Goal: Transaction & Acquisition: Purchase product/service

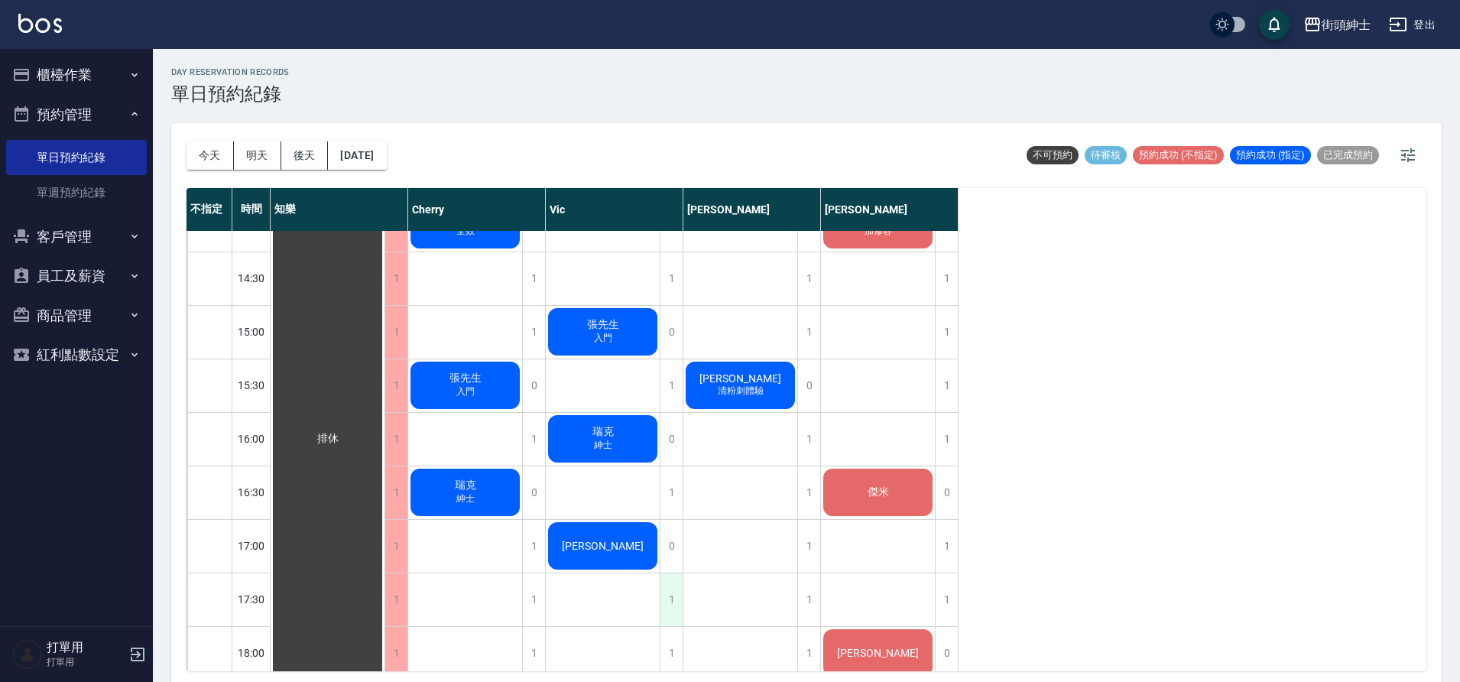
scroll to position [569, 0]
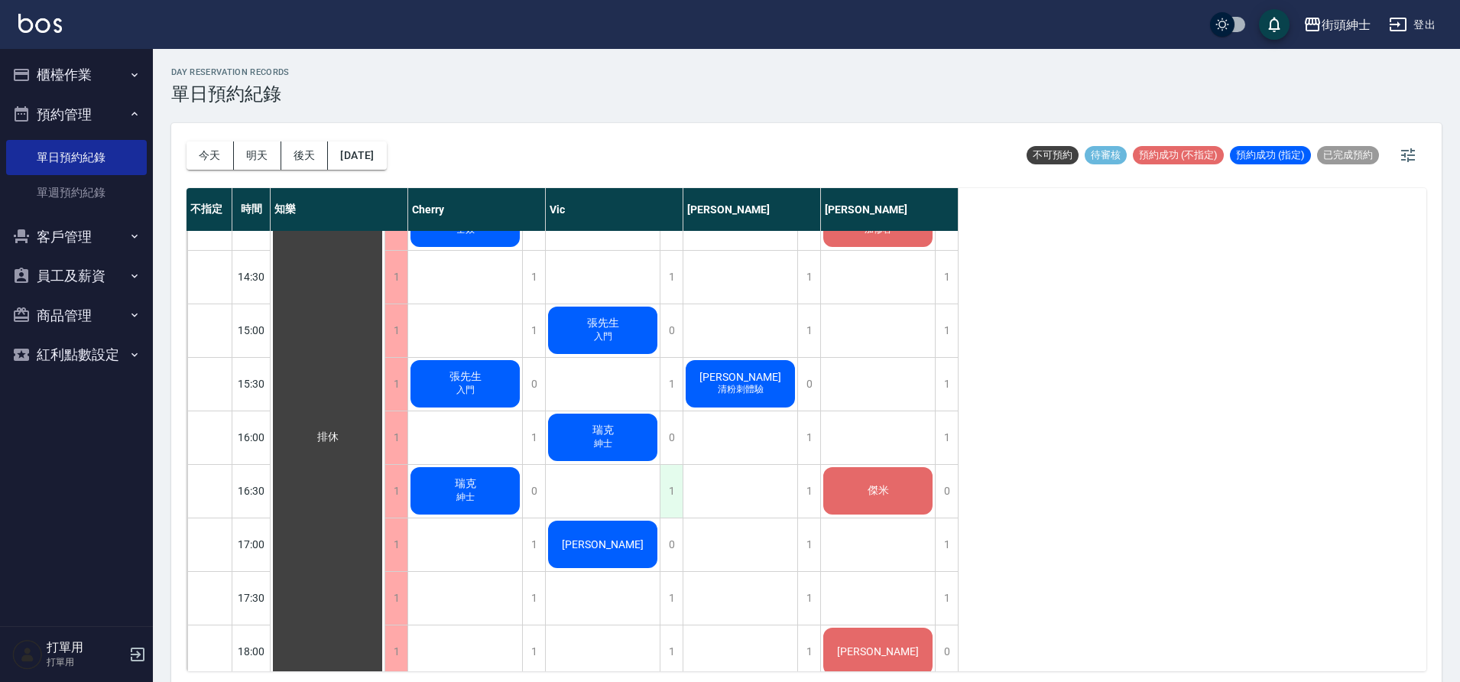
click at [677, 508] on div "1" at bounding box center [671, 491] width 23 height 53
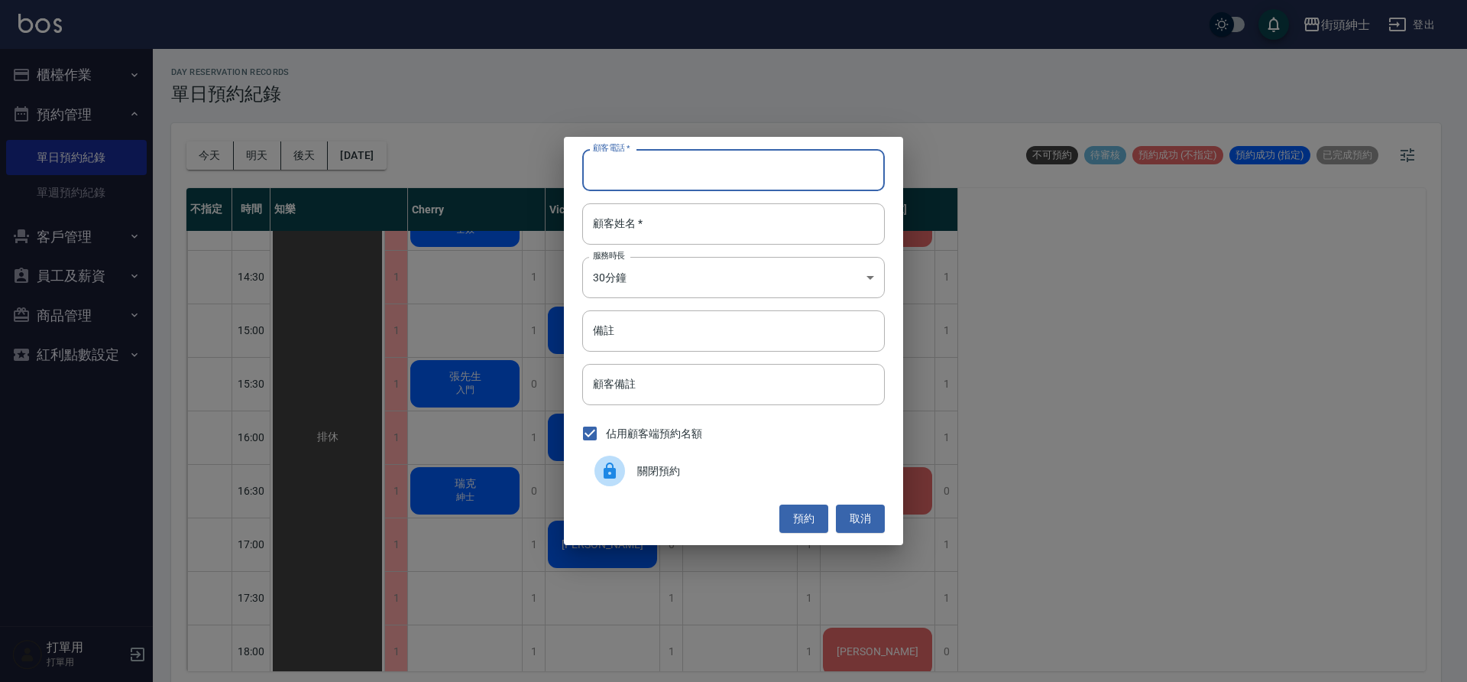
click at [642, 182] on input "顧客電話   *" at bounding box center [733, 169] width 303 height 41
type input "0978713153"
click at [686, 231] on input "顧客姓名   *" at bounding box center [733, 223] width 303 height 41
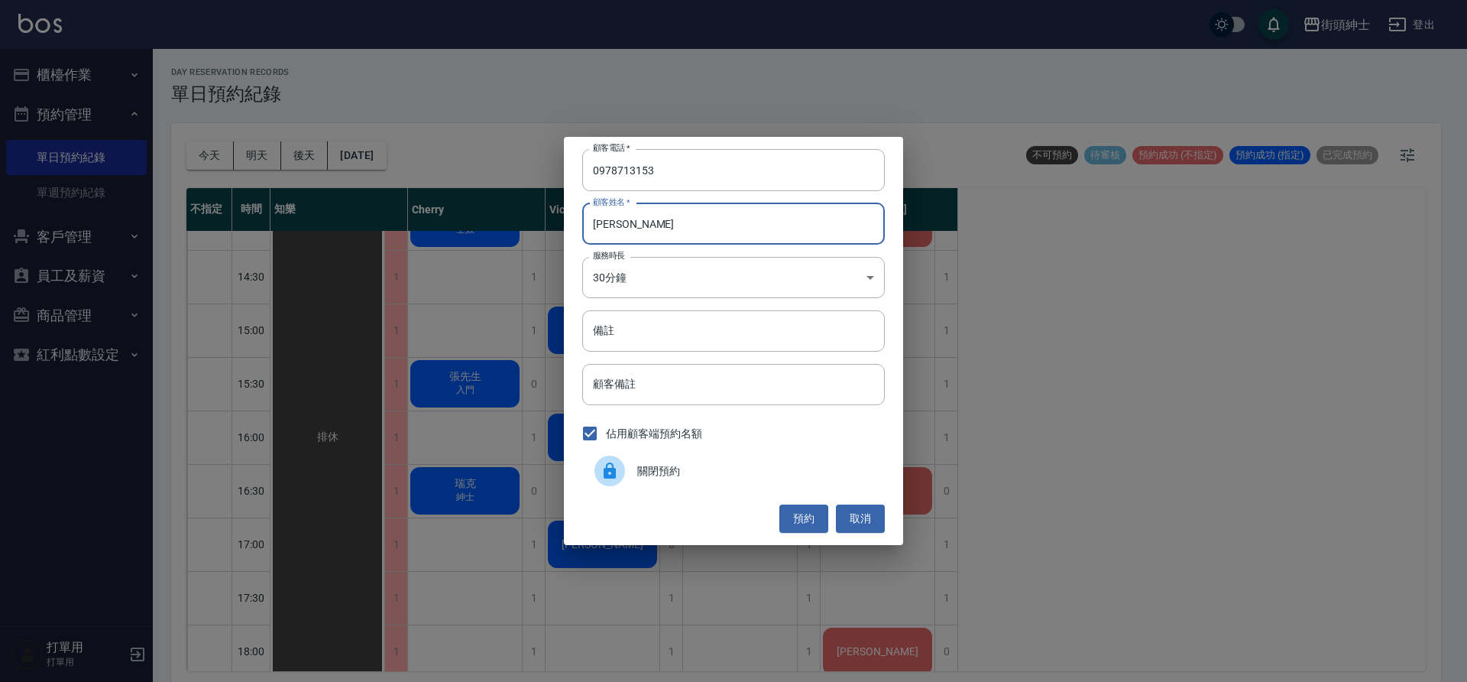
type input "[PERSON_NAME]"
click at [804, 524] on button "預約" at bounding box center [804, 518] width 49 height 28
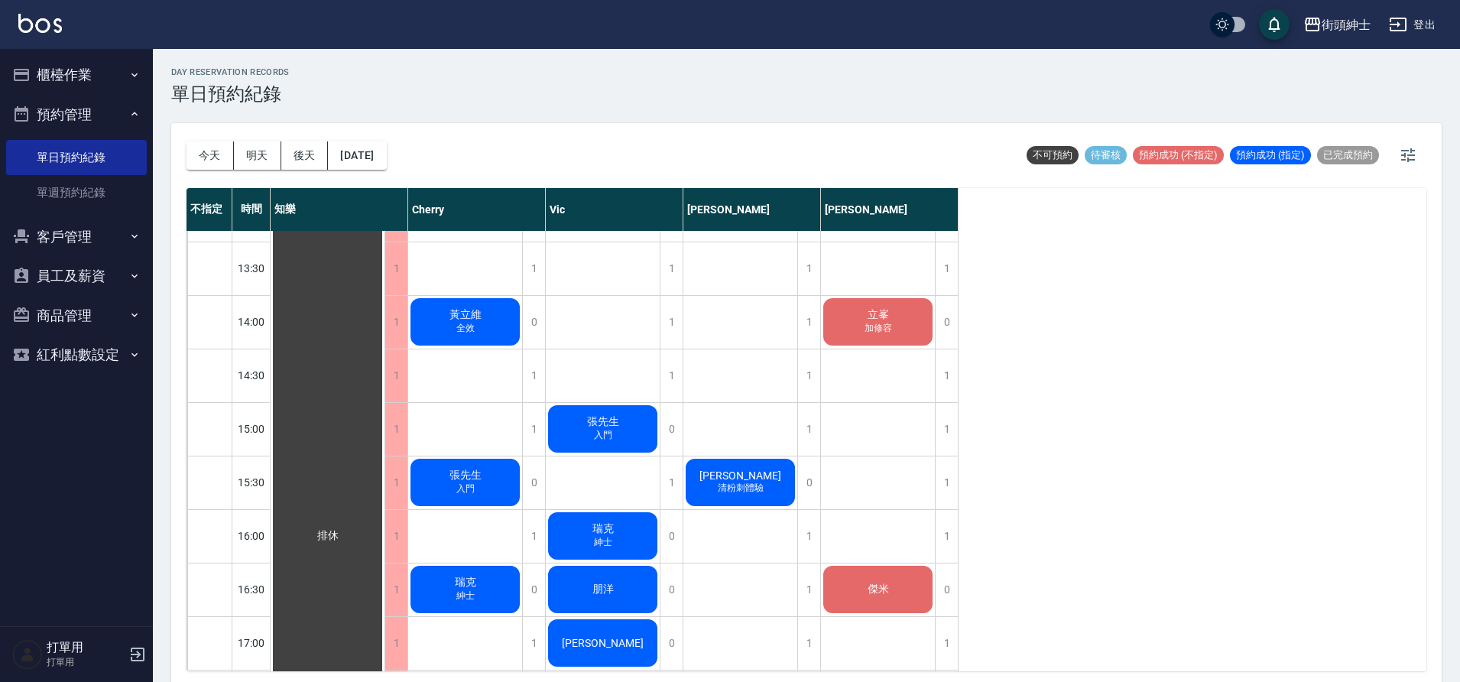
scroll to position [474, 0]
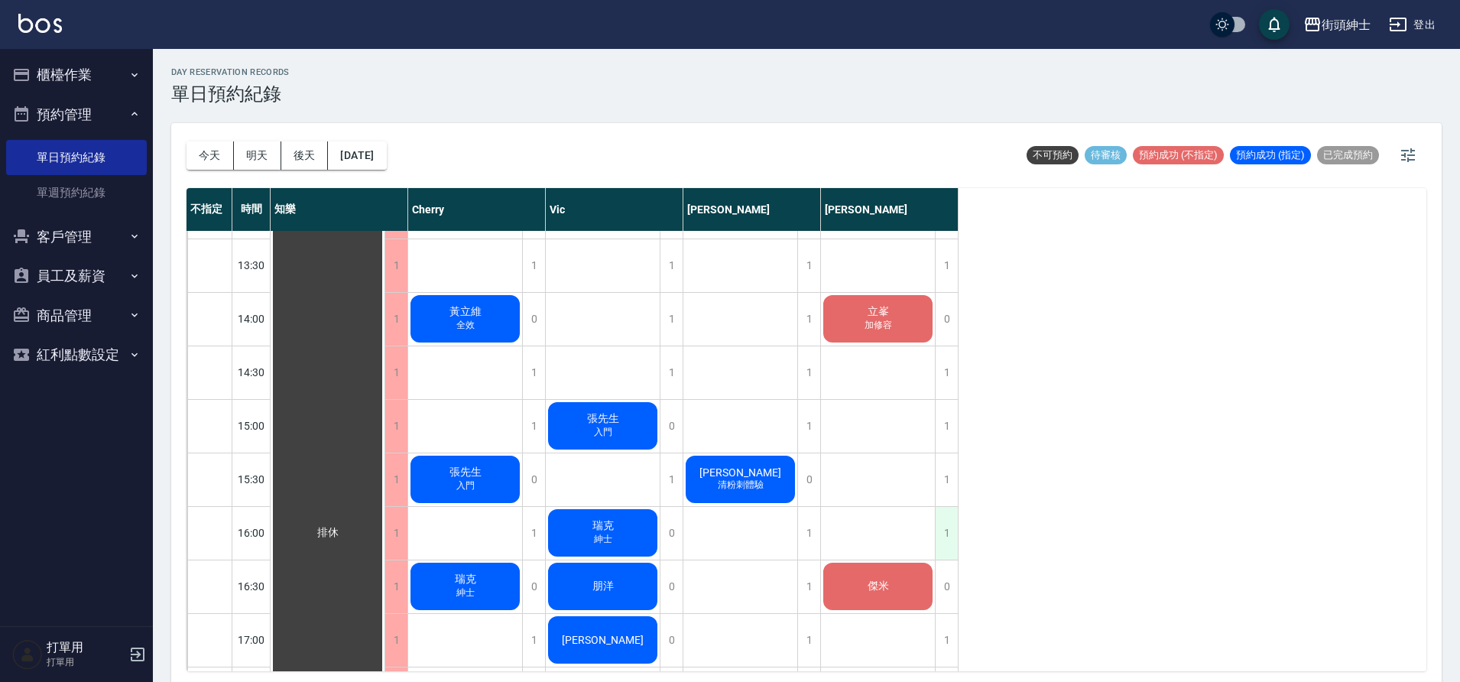
click at [953, 539] on div "1" at bounding box center [946, 533] width 23 height 53
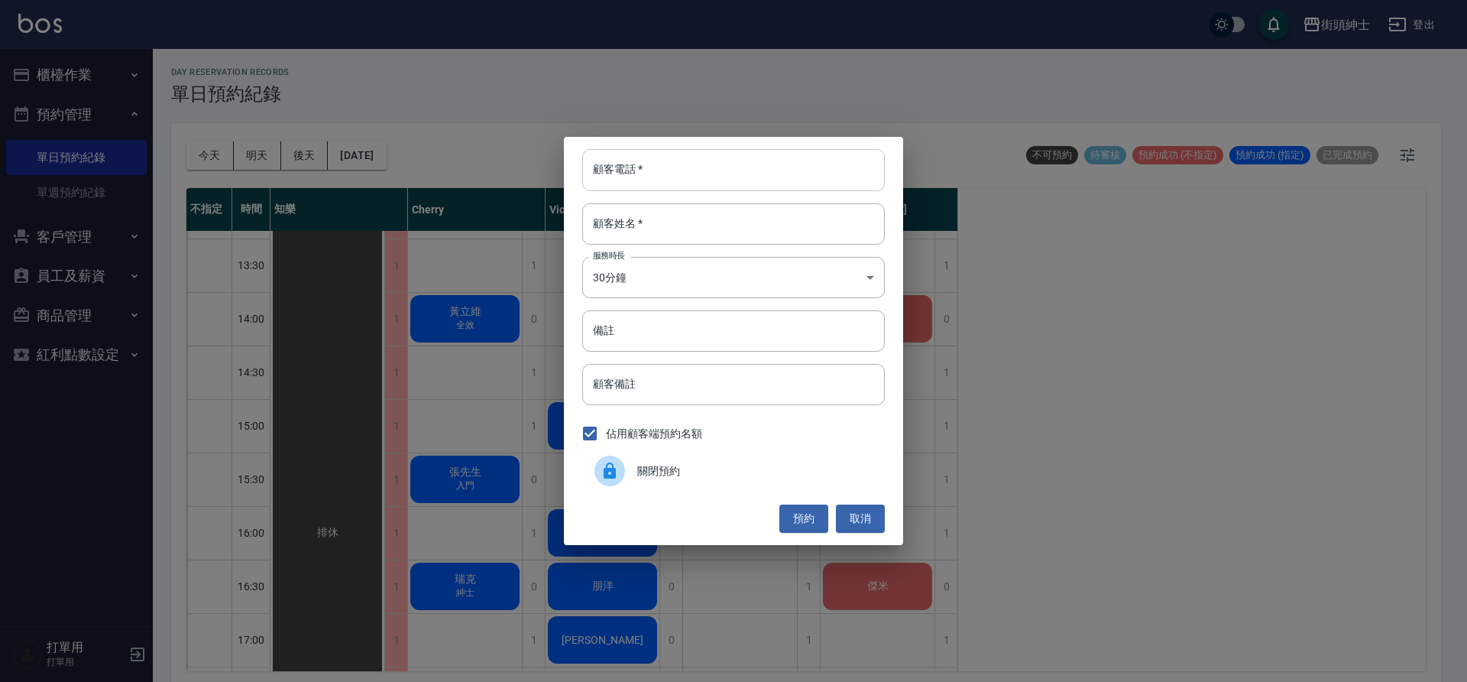
click at [726, 169] on input "顧客電話   *" at bounding box center [733, 169] width 303 height 41
type input "0968389819"
click at [734, 214] on input "顧客姓名   *" at bounding box center [733, 223] width 303 height 41
type input "梁"
click at [812, 516] on button "預約" at bounding box center [804, 518] width 49 height 28
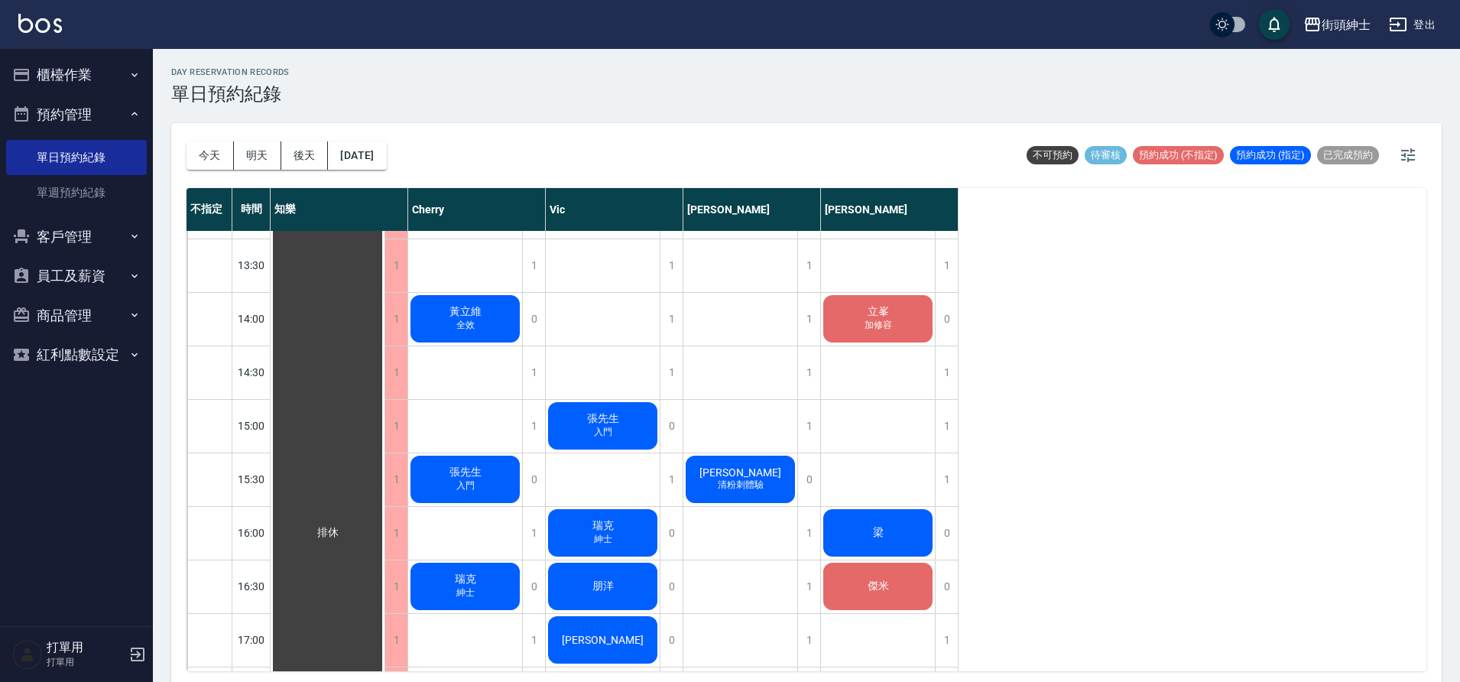
click at [342, 528] on span "梁" at bounding box center [328, 533] width 28 height 14
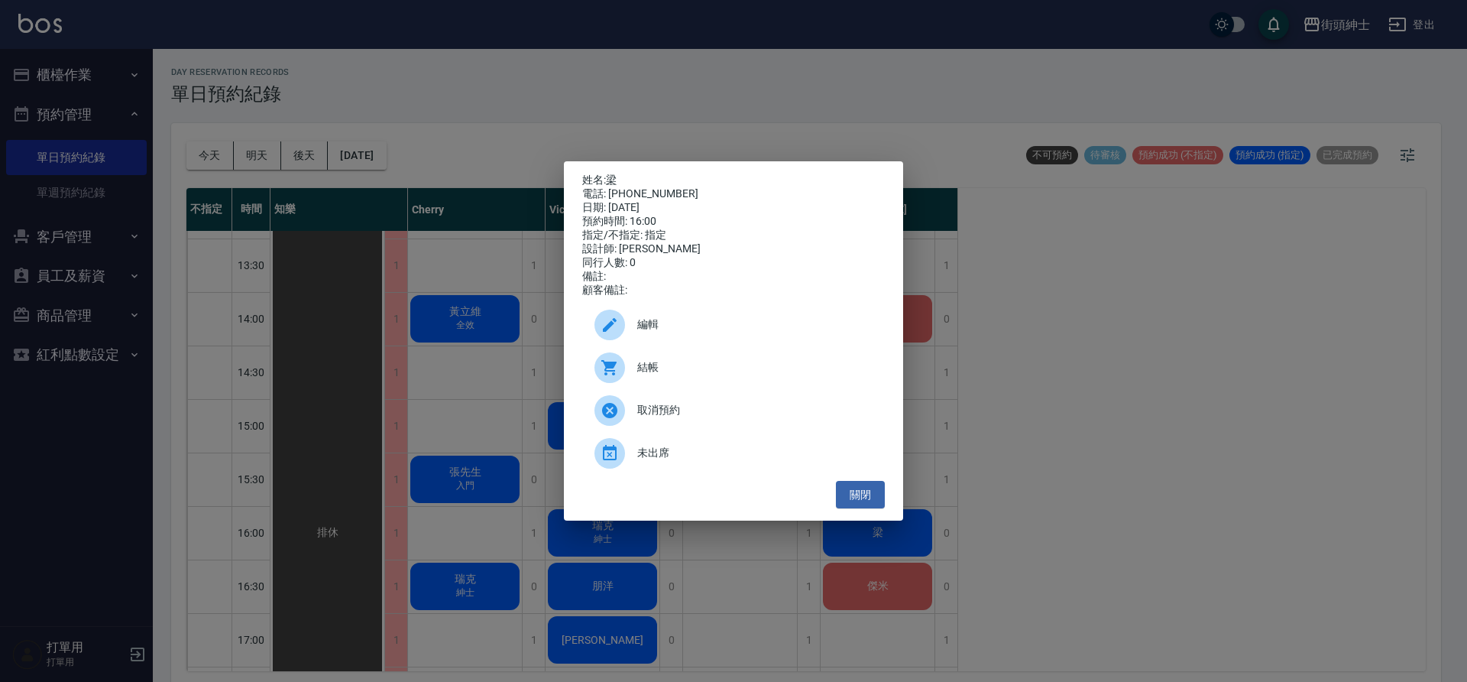
click at [662, 322] on div "編輯" at bounding box center [733, 324] width 303 height 43
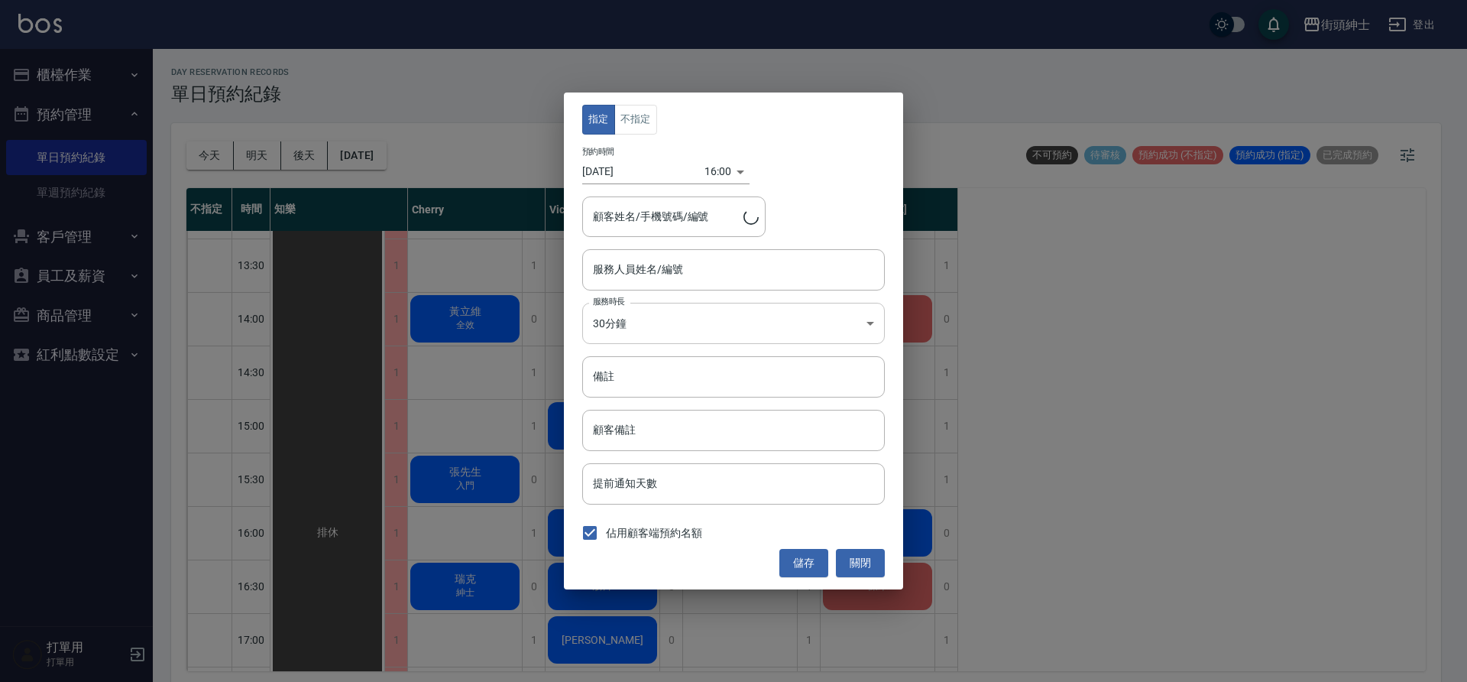
type input "[PERSON_NAME](無代號)"
type input "梁/0968389819"
click at [644, 118] on button "不指定" at bounding box center [635, 120] width 43 height 30
click at [822, 568] on button "儲存" at bounding box center [804, 563] width 49 height 28
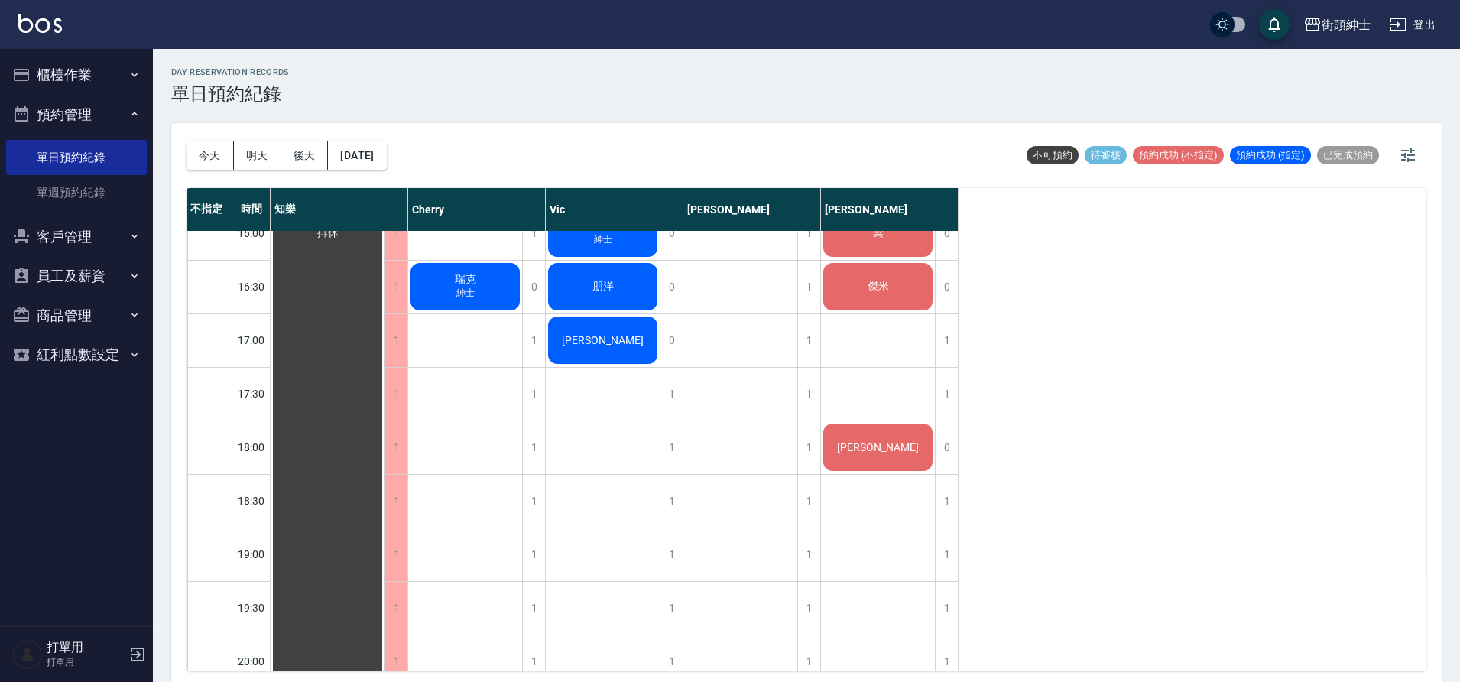
scroll to position [783, 0]
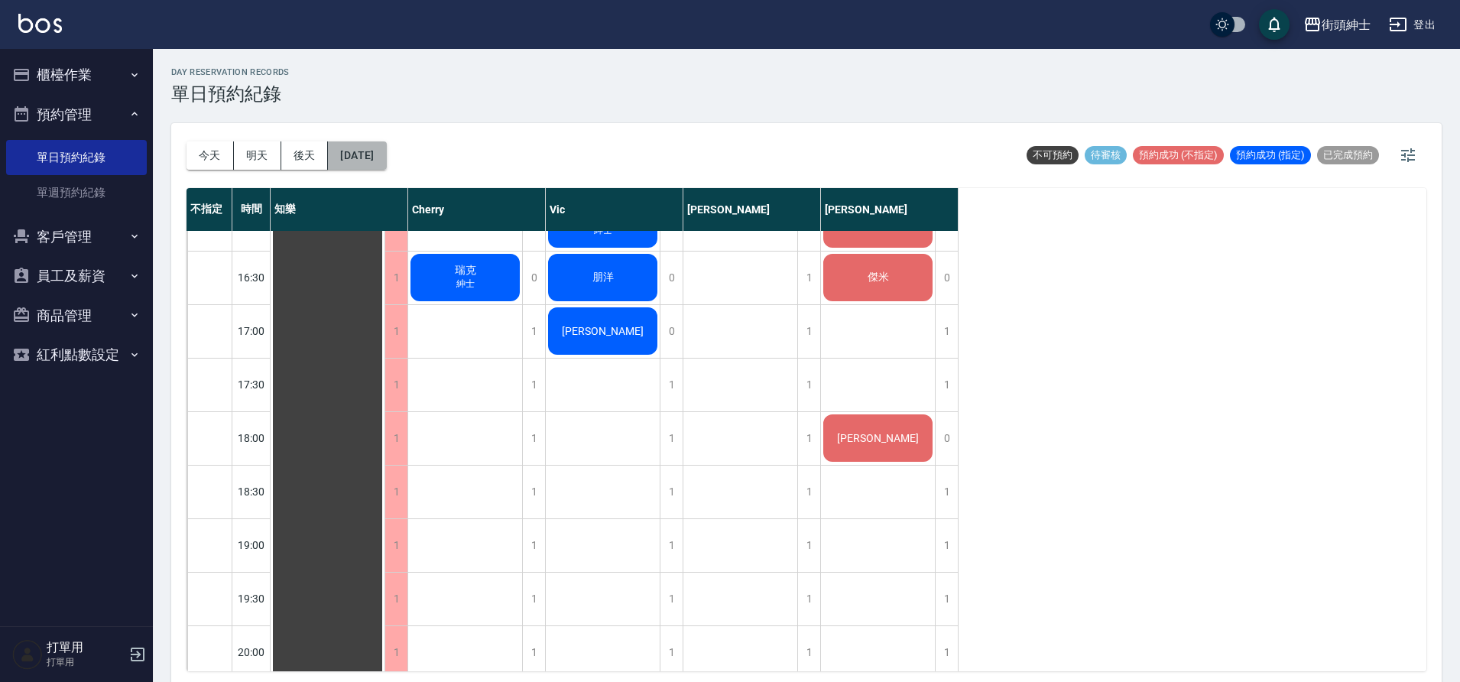
click at [386, 158] on button "[DATE]" at bounding box center [357, 155] width 58 height 28
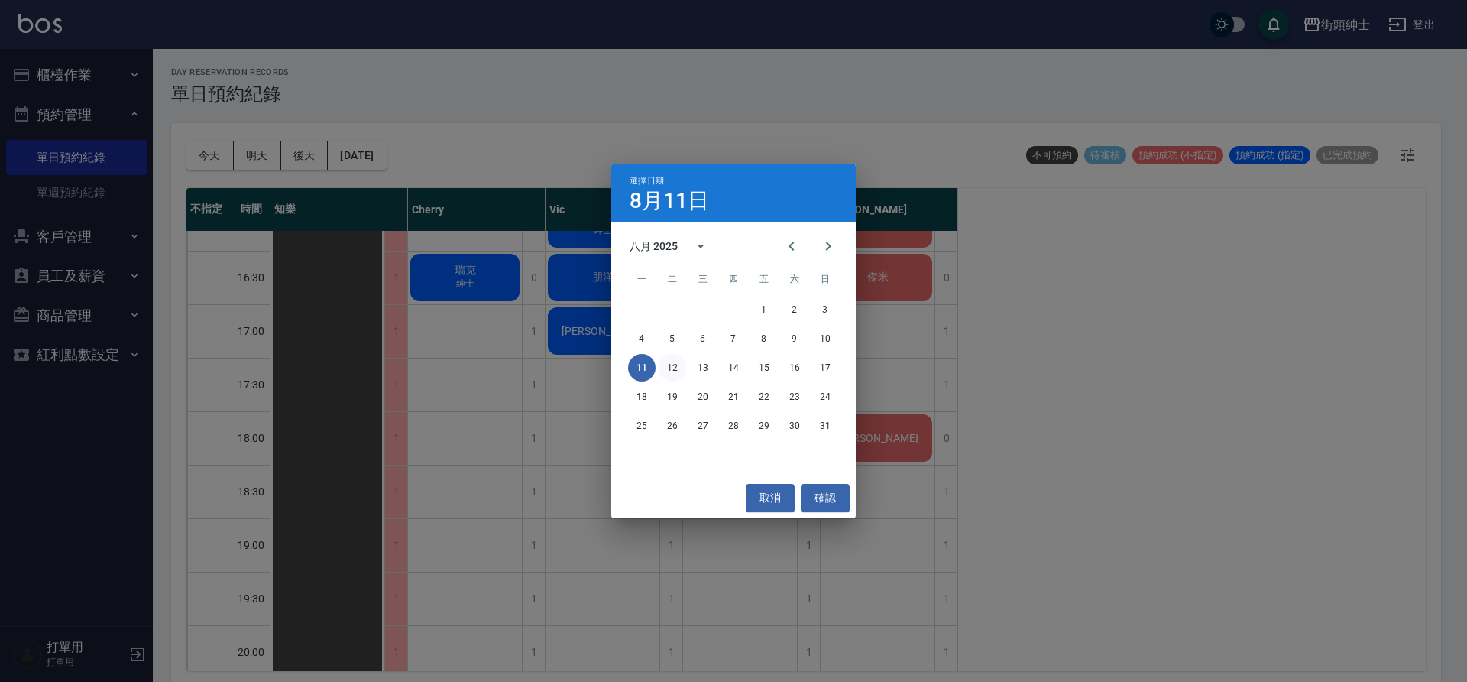
click at [676, 362] on button "12" at bounding box center [673, 368] width 28 height 28
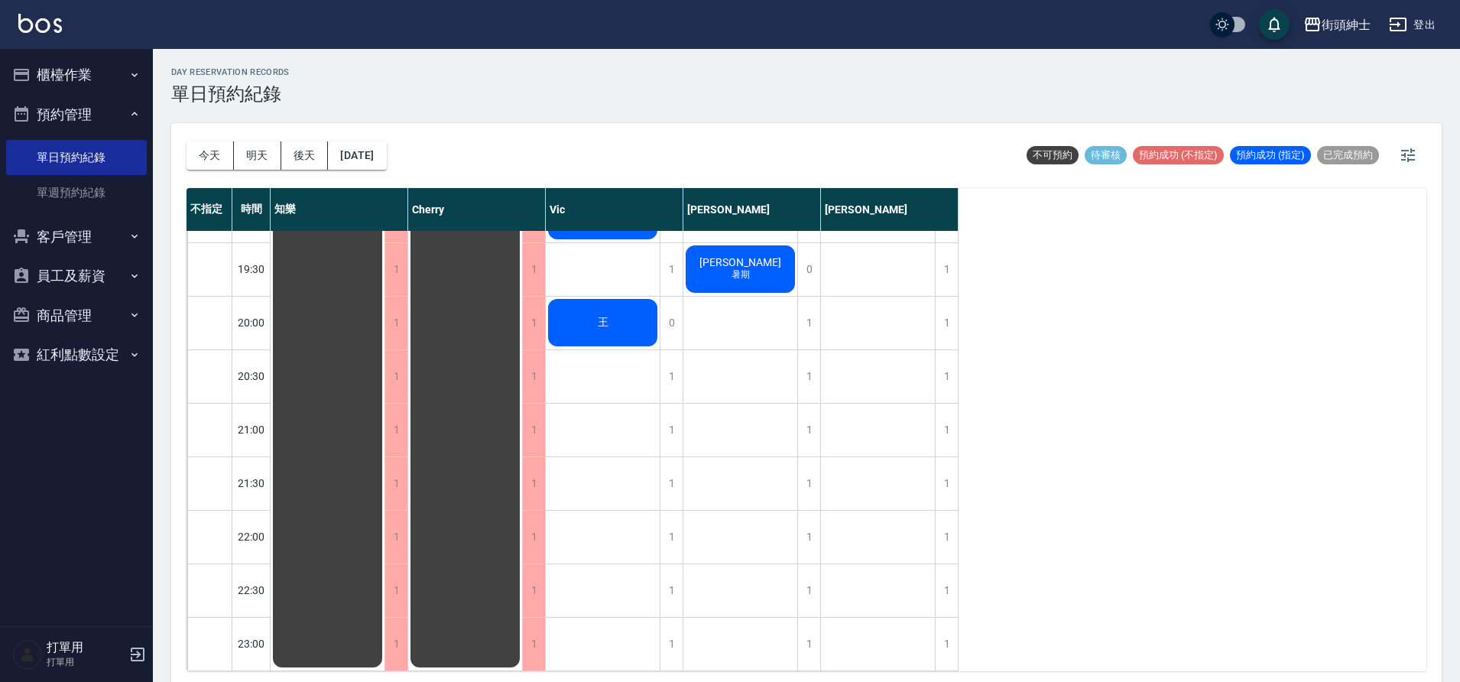
scroll to position [1124, 0]
click at [198, 156] on button "今天" at bounding box center [209, 155] width 47 height 28
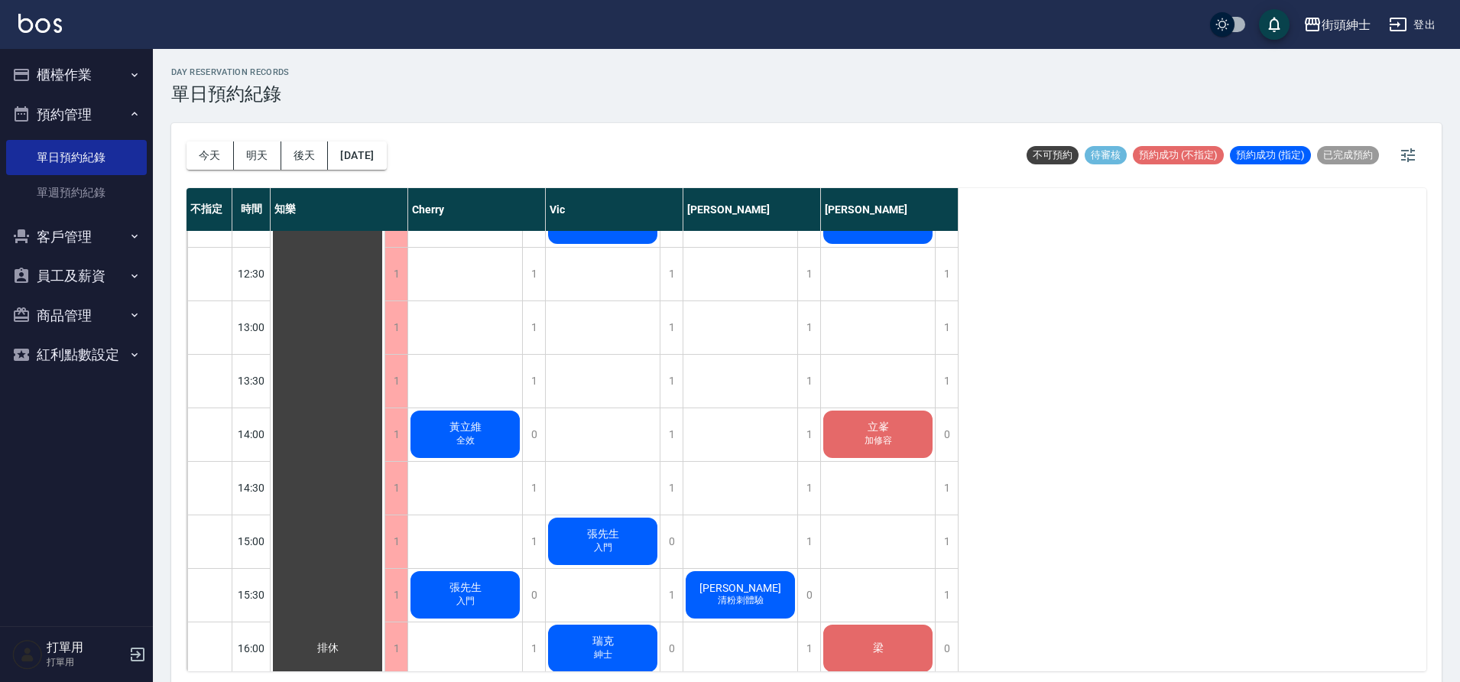
scroll to position [352, 0]
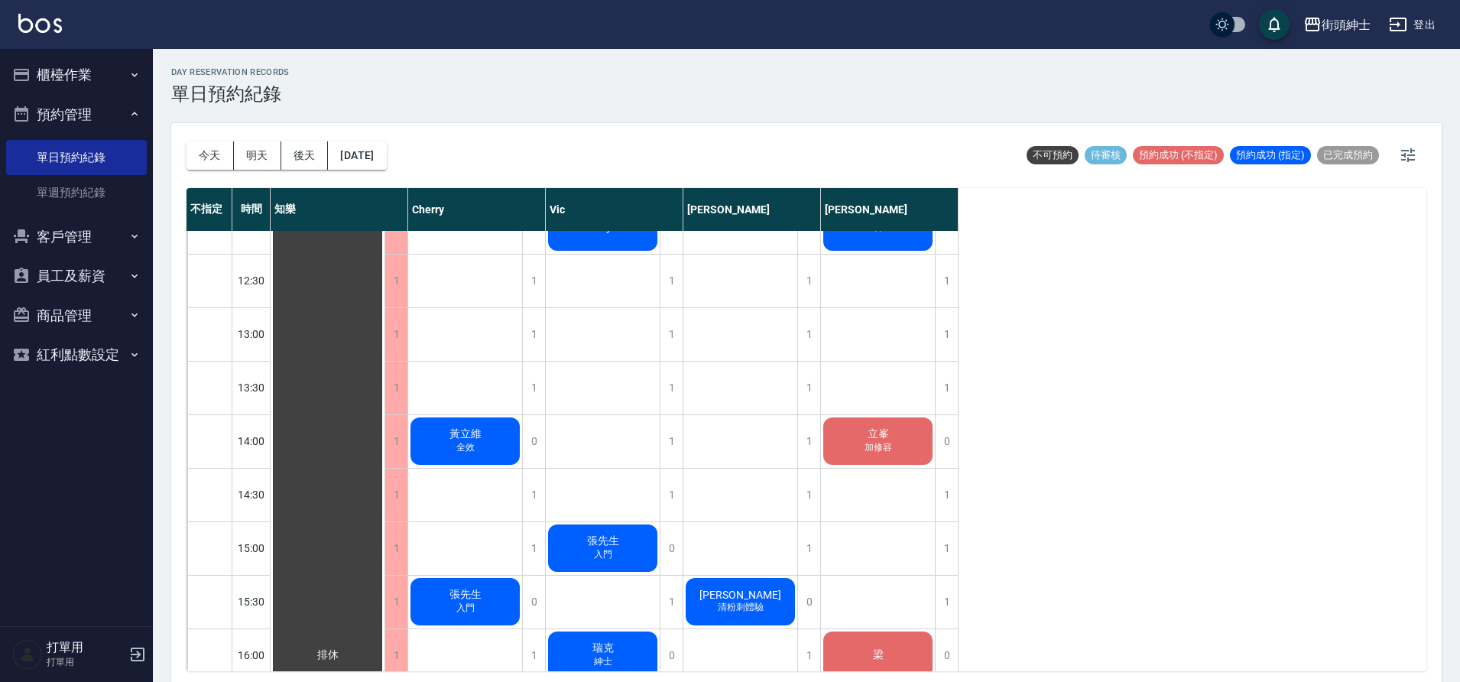
click at [384, 433] on div "[PERSON_NAME] 全效" at bounding box center [328, 655] width 114 height 1550
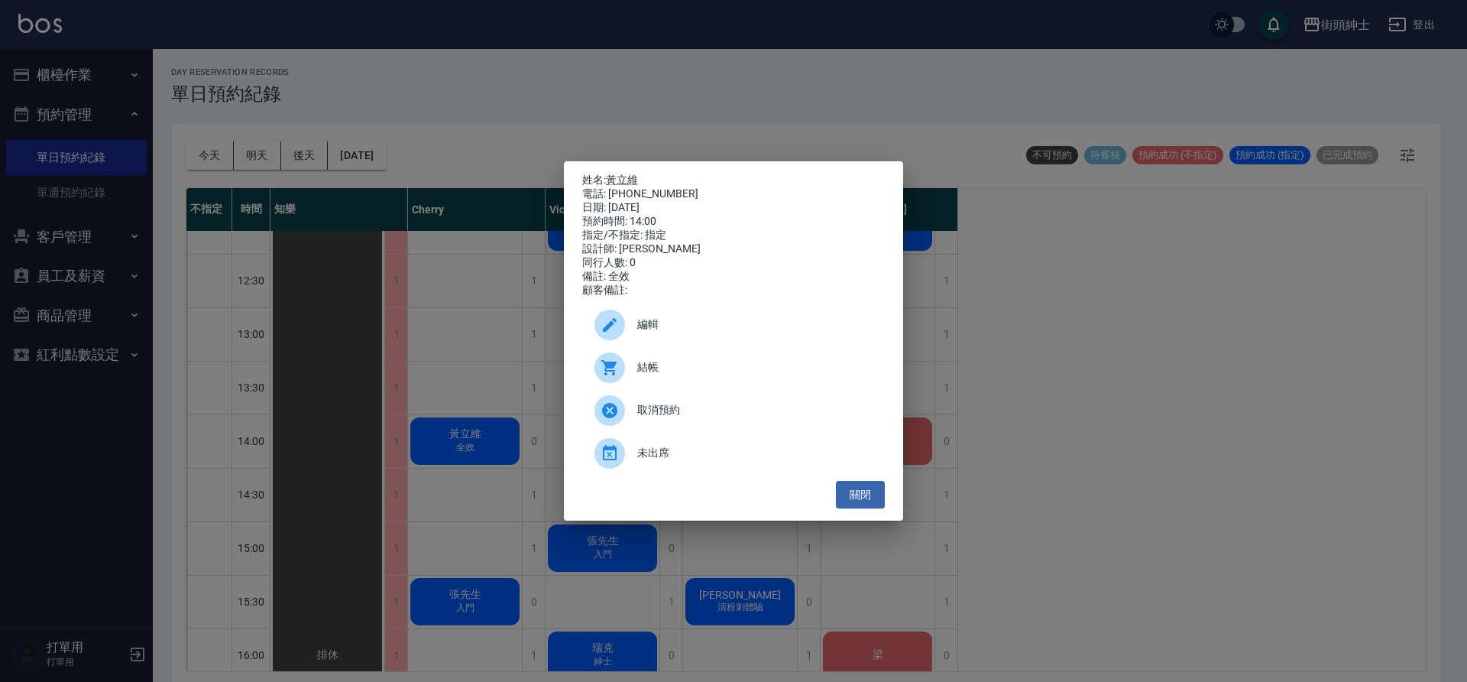
click at [679, 418] on span "取消預約" at bounding box center [754, 410] width 235 height 16
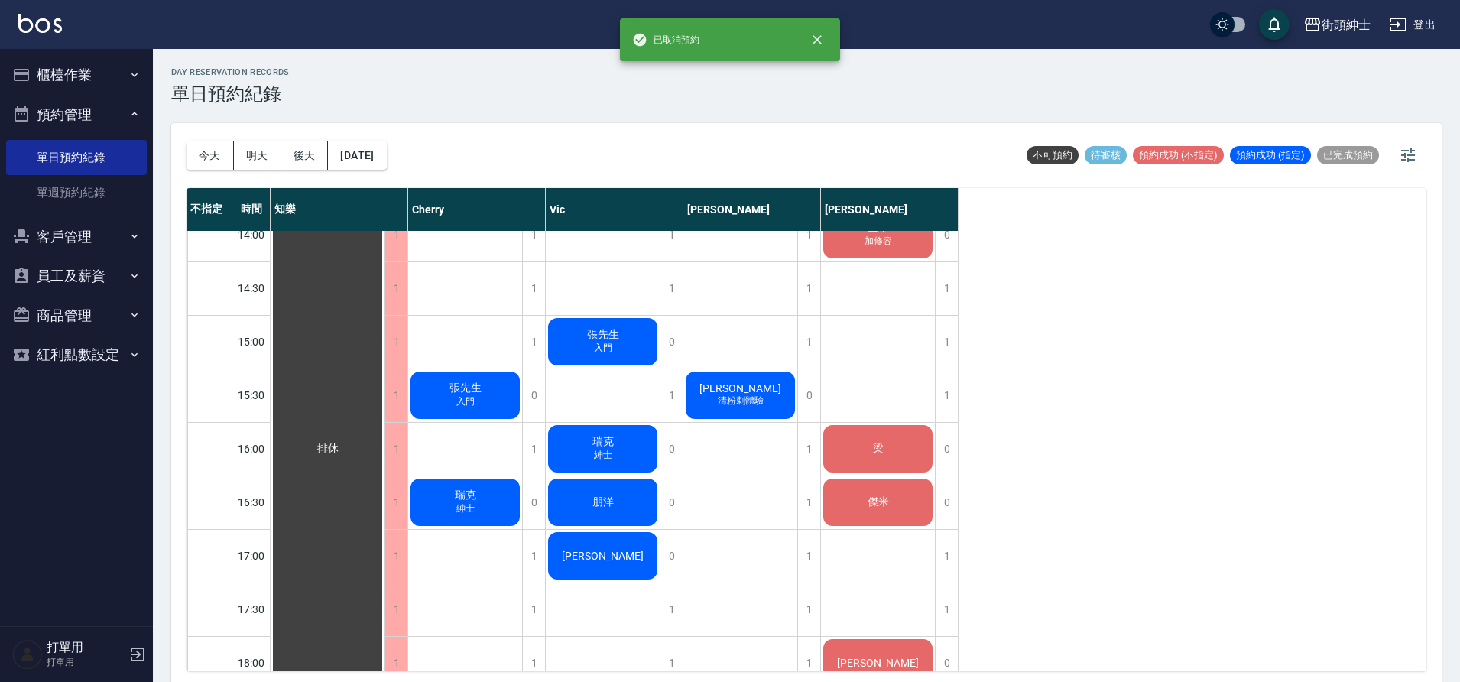
scroll to position [571, 0]
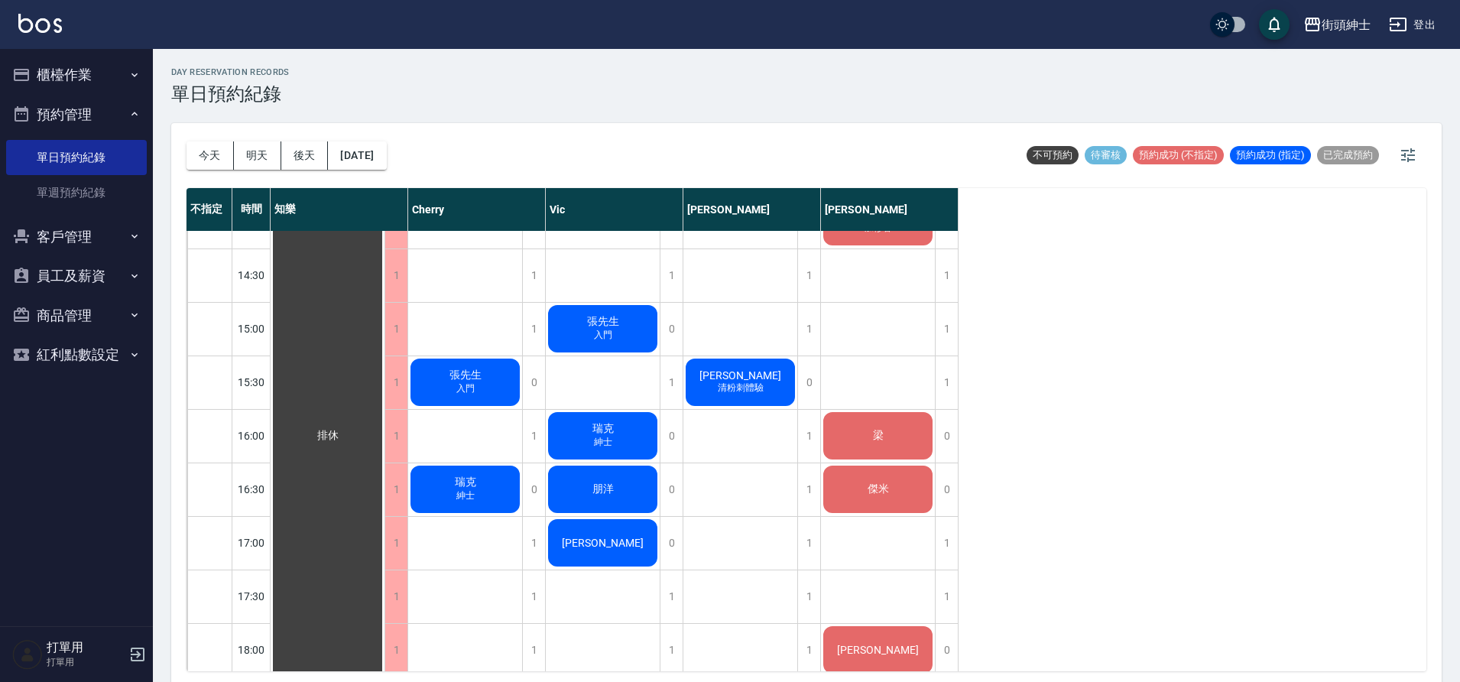
click at [342, 429] on span "張先生" at bounding box center [328, 436] width 28 height 14
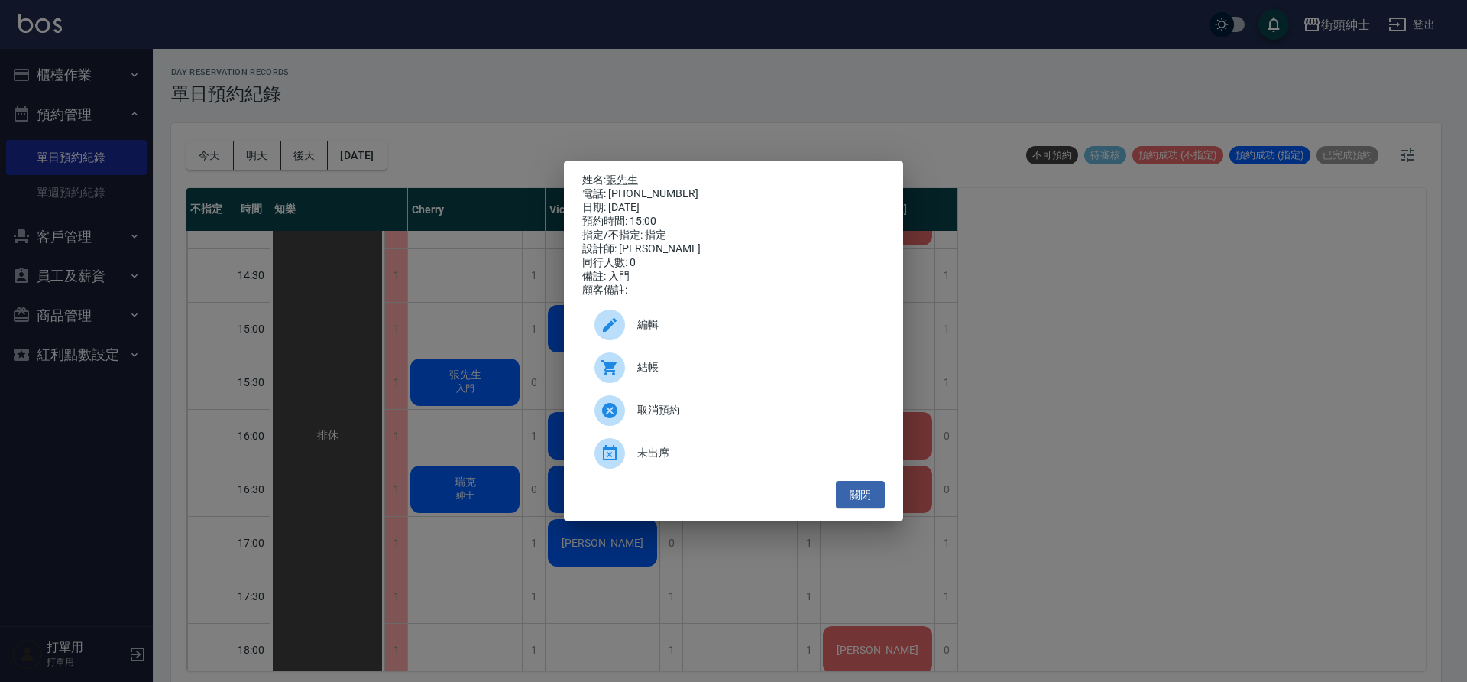
click at [759, 372] on span "結帳" at bounding box center [754, 367] width 235 height 16
click at [412, 182] on div "姓名: [PERSON_NAME]先生 電話: [PHONE_NUMBER] 日期: [DATE] 預約時間: 15:00 指定/不指定: 指定 設計師: […" at bounding box center [733, 341] width 1467 height 682
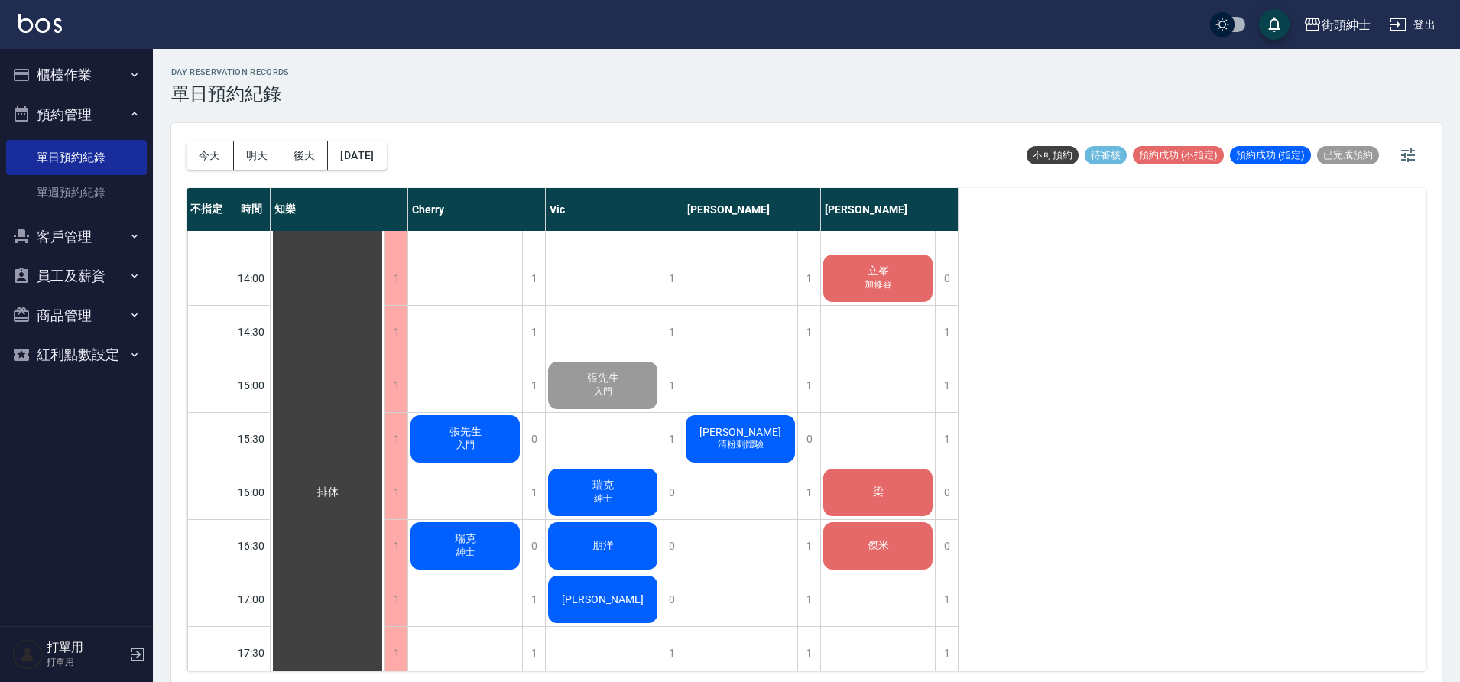
scroll to position [3, 0]
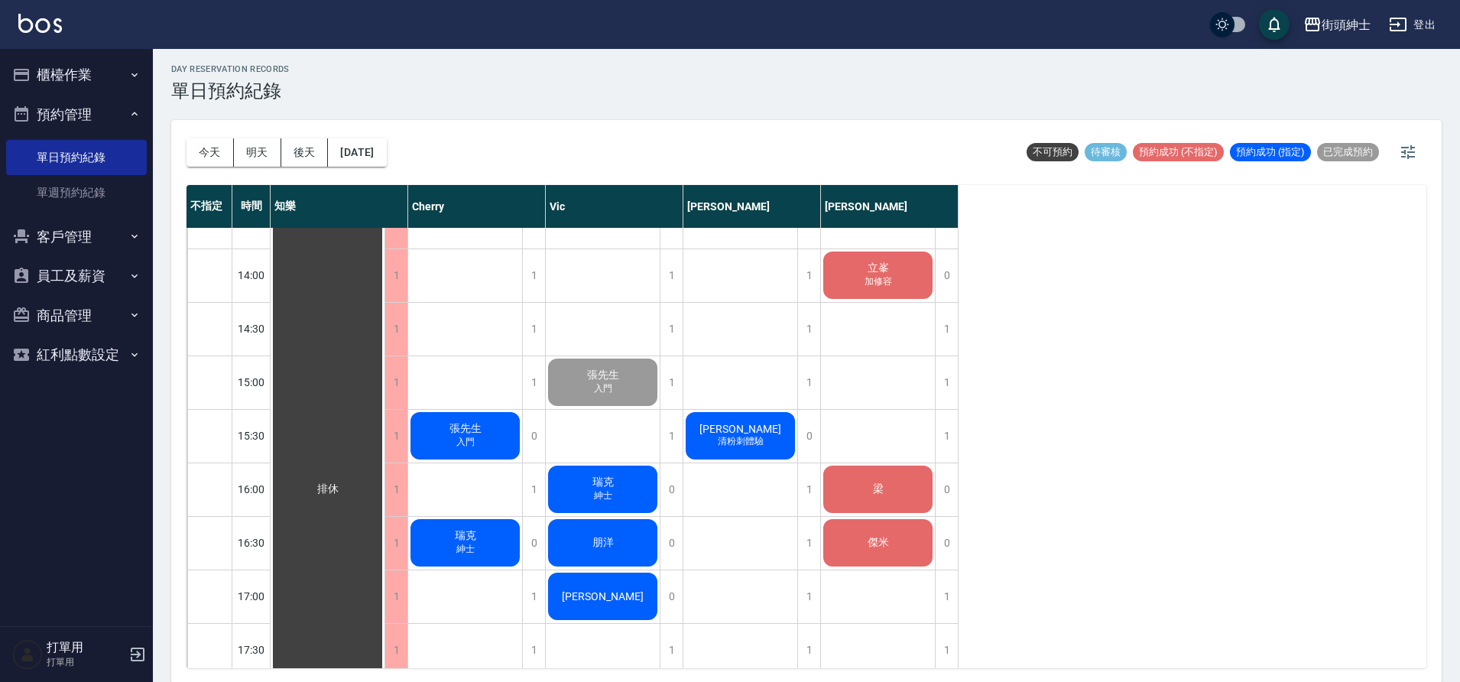
click at [384, 499] on div "梁" at bounding box center [328, 489] width 114 height 1550
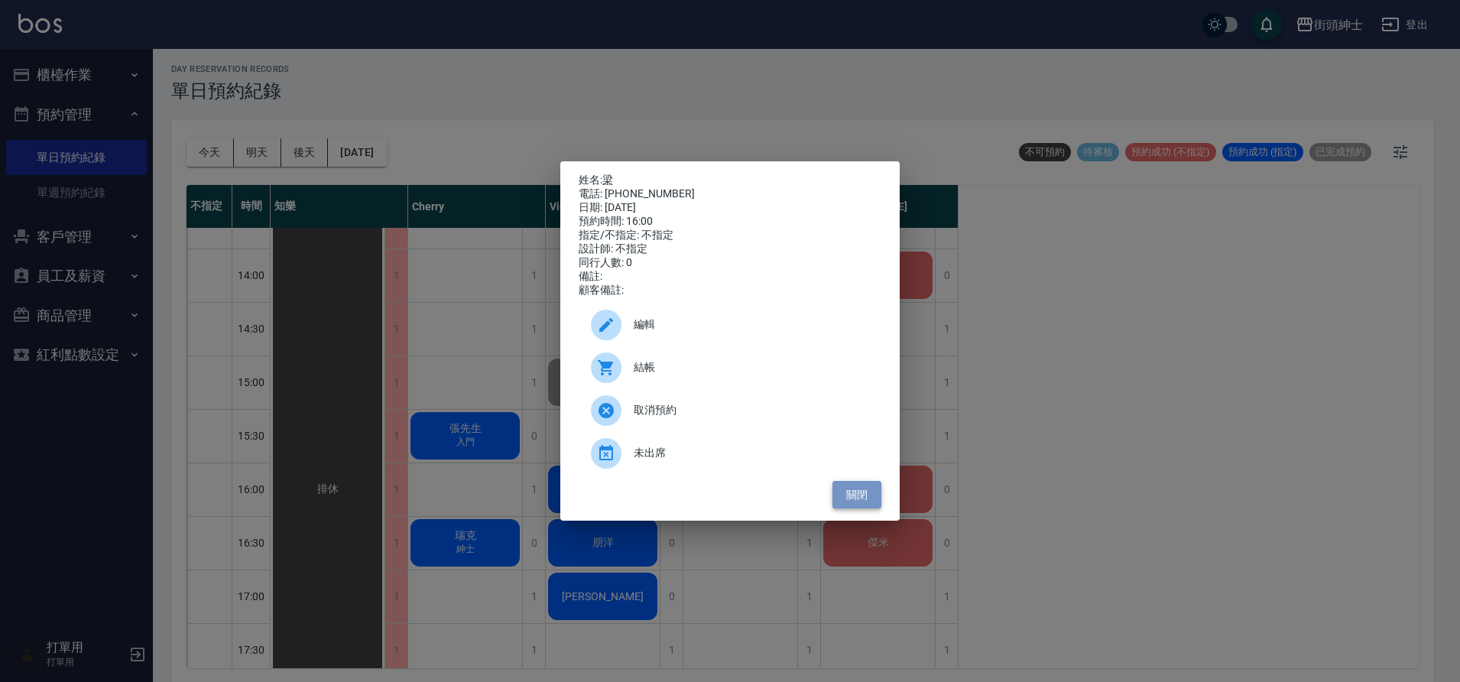
click at [853, 499] on button "關閉" at bounding box center [856, 495] width 49 height 28
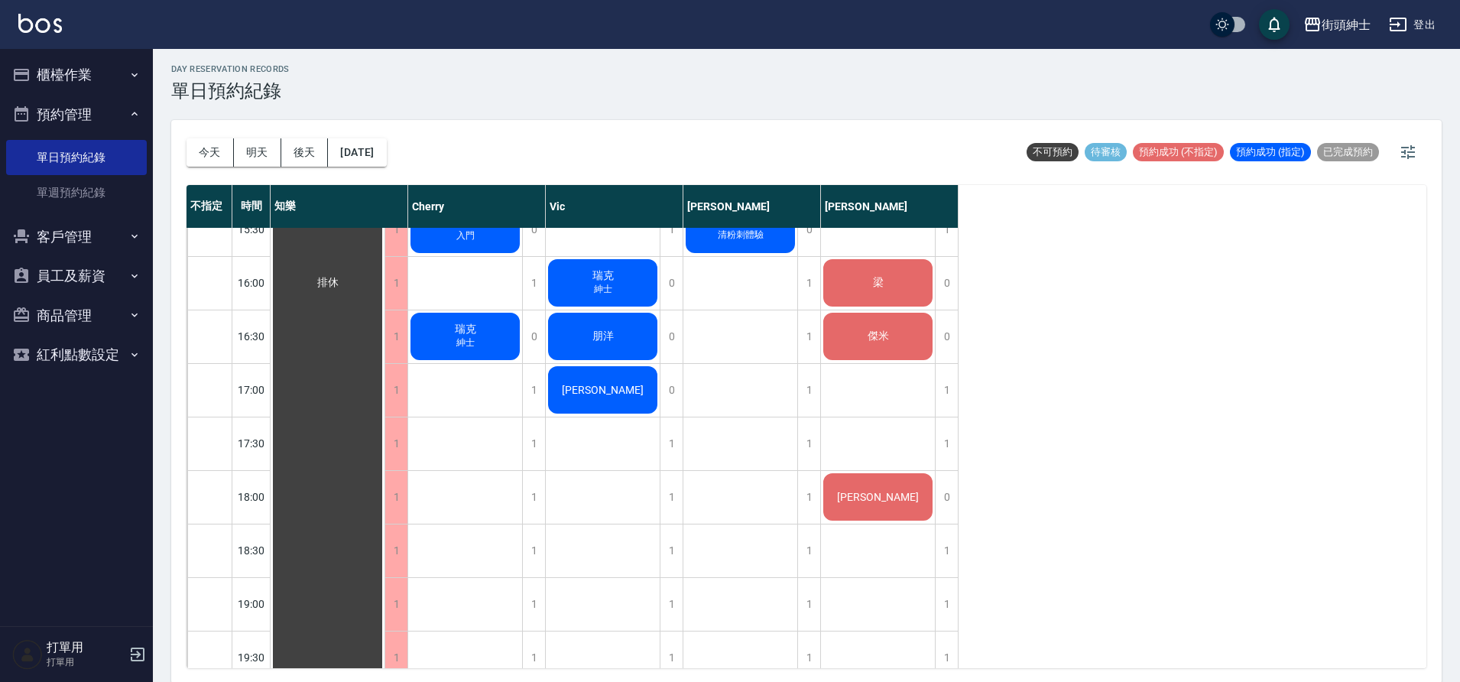
scroll to position [720, 0]
click at [384, 292] on div "梁" at bounding box center [328, 284] width 114 height 1550
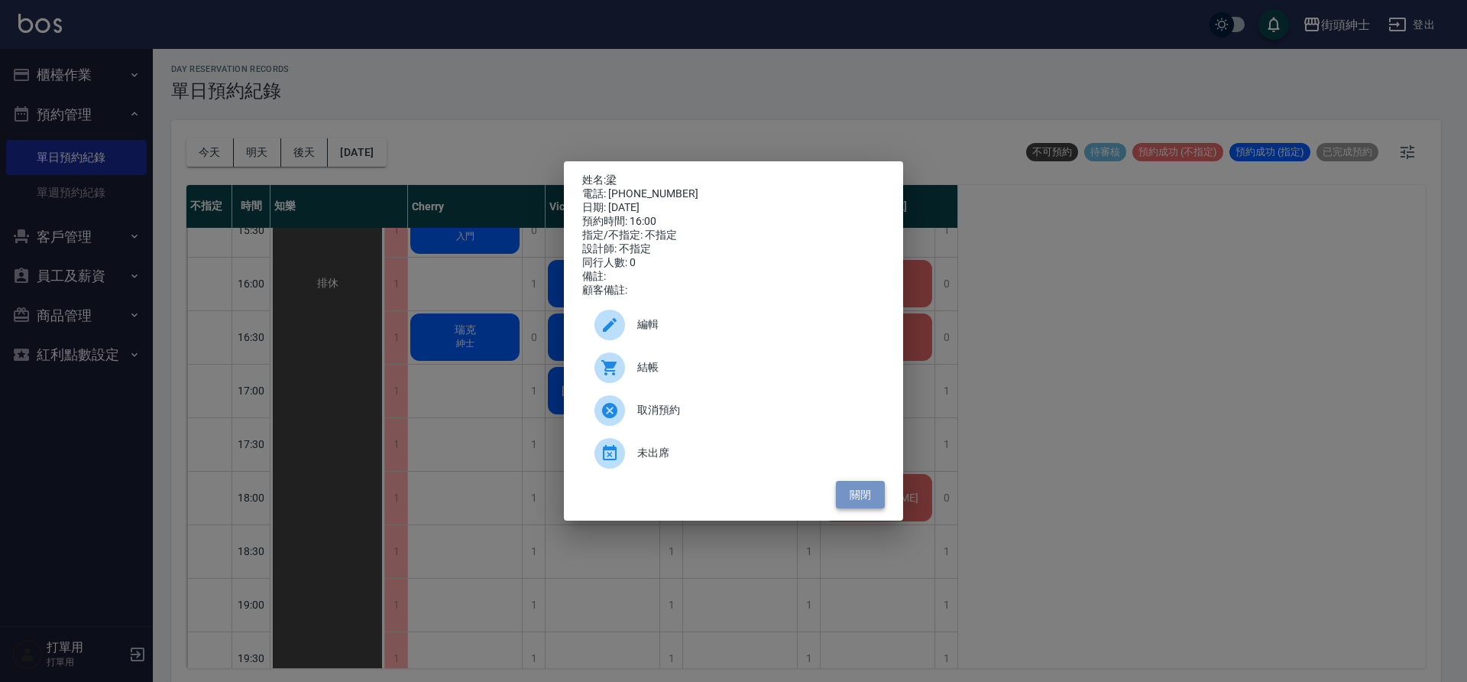
click at [874, 495] on button "關閉" at bounding box center [860, 495] width 49 height 28
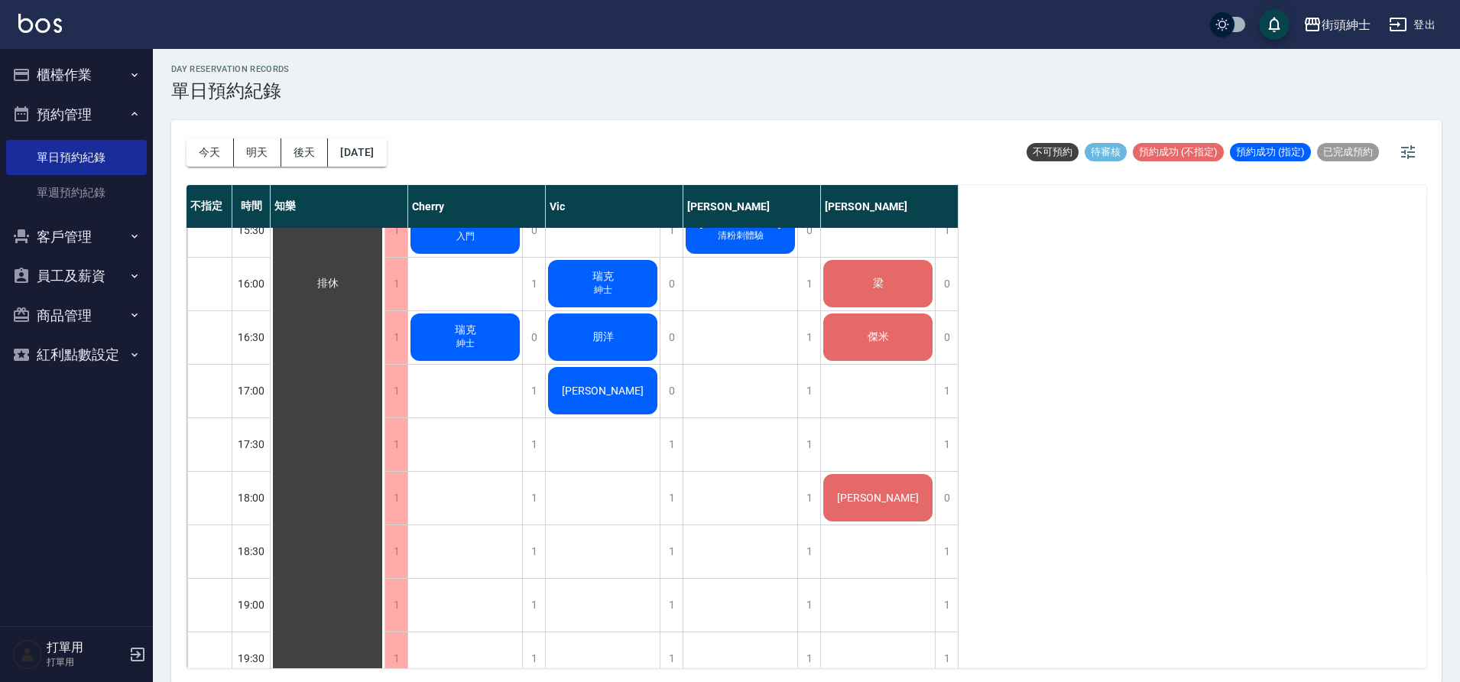
scroll to position [723, 0]
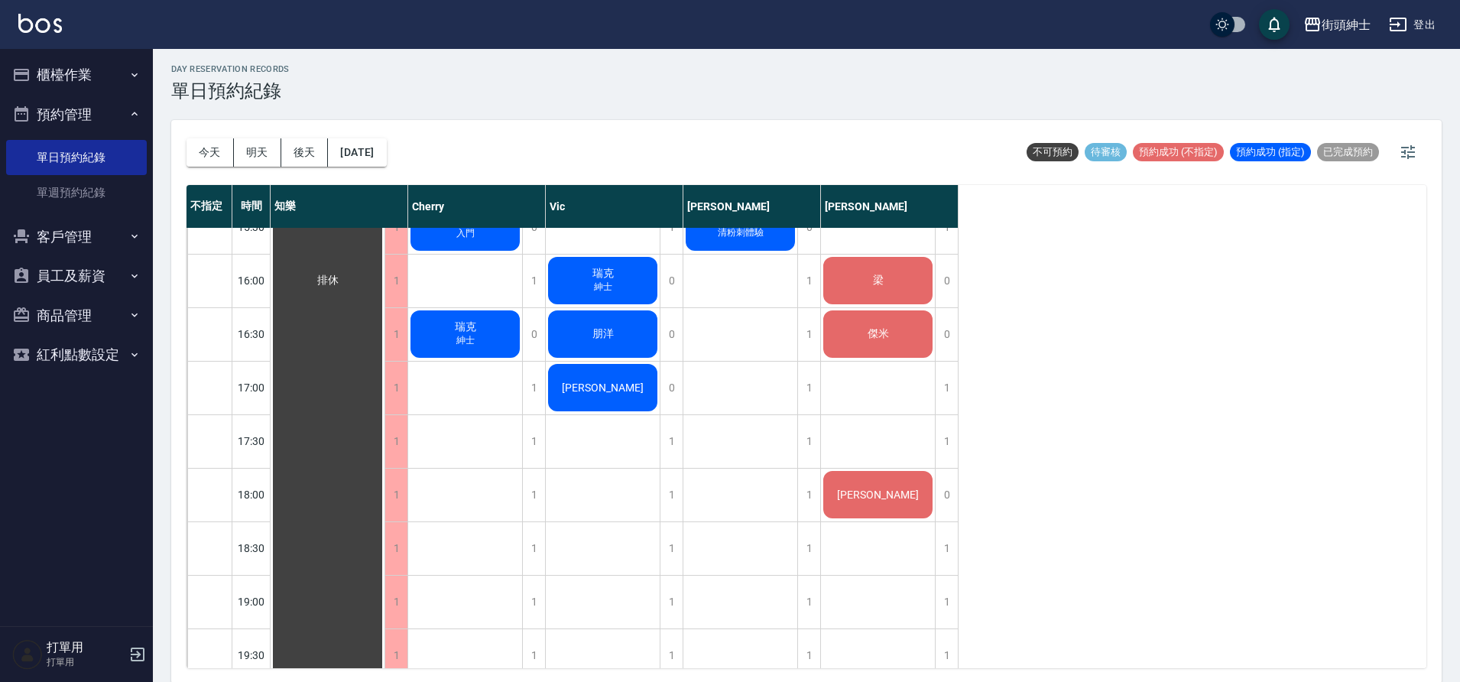
click at [342, 275] on span "梁" at bounding box center [328, 281] width 28 height 14
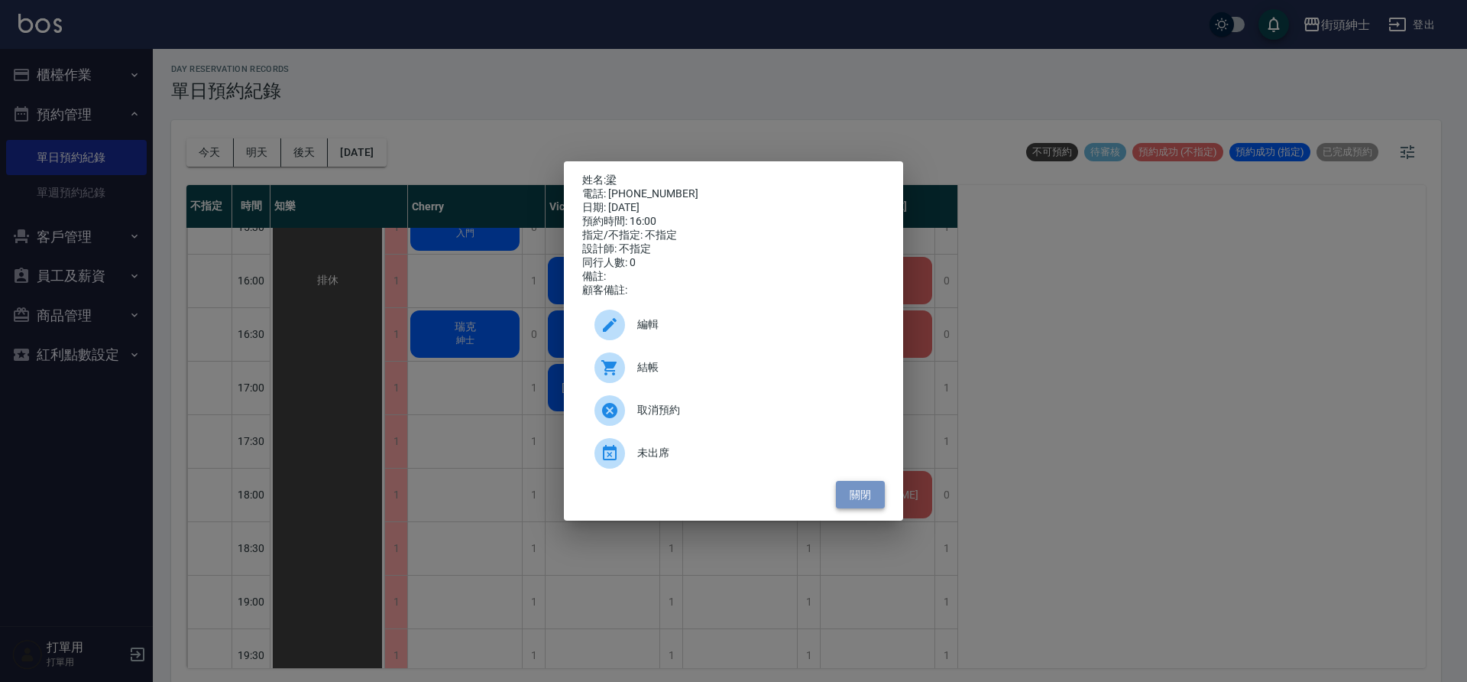
click at [873, 497] on button "關閉" at bounding box center [860, 495] width 49 height 28
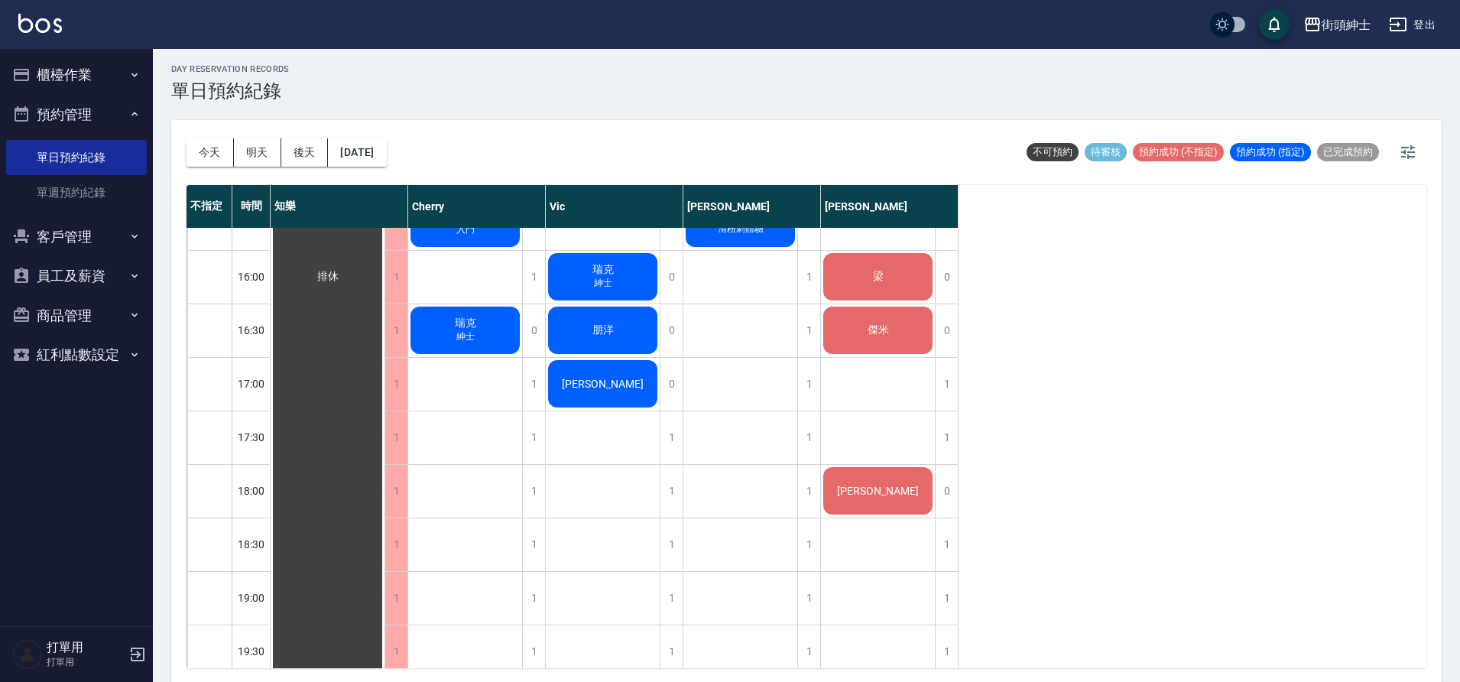
scroll to position [709, 0]
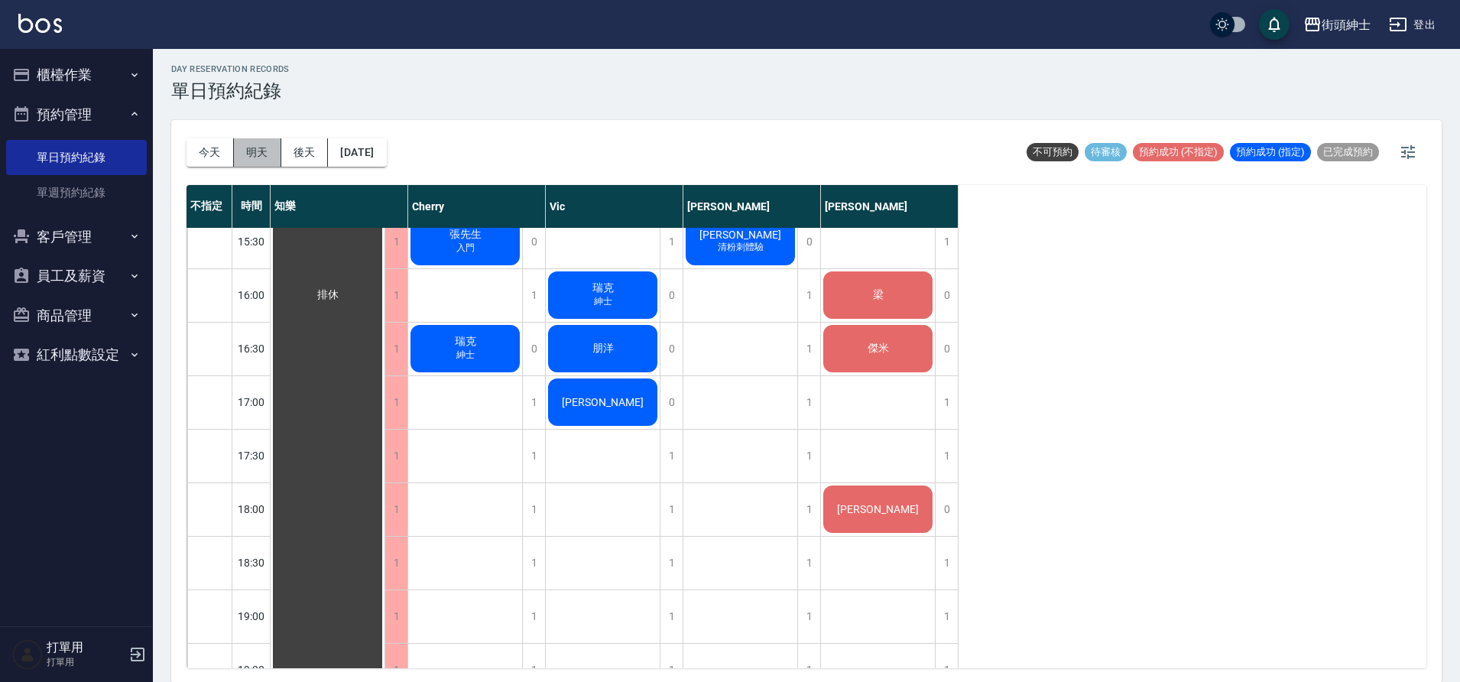
drag, startPoint x: 280, startPoint y: 165, endPoint x: 271, endPoint y: 160, distance: 10.0
click at [279, 165] on button "明天" at bounding box center [257, 152] width 47 height 28
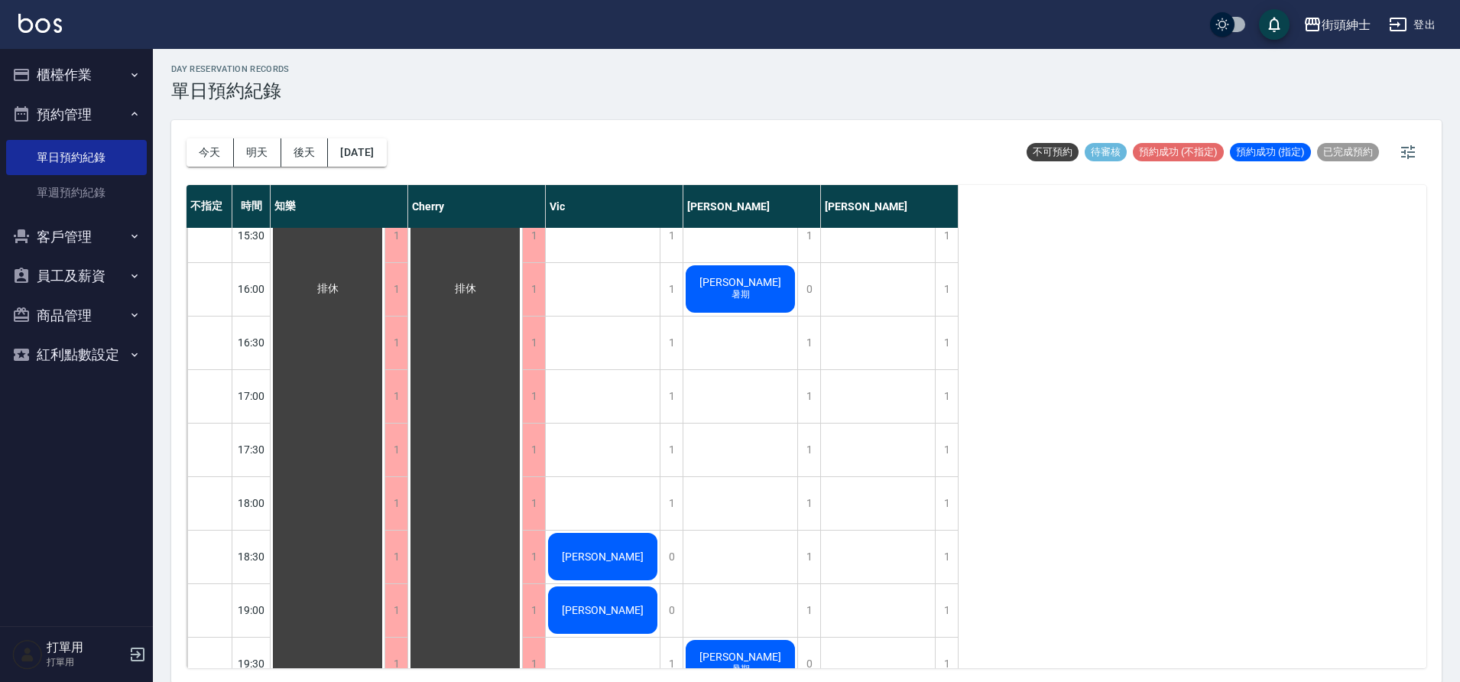
scroll to position [1031, 0]
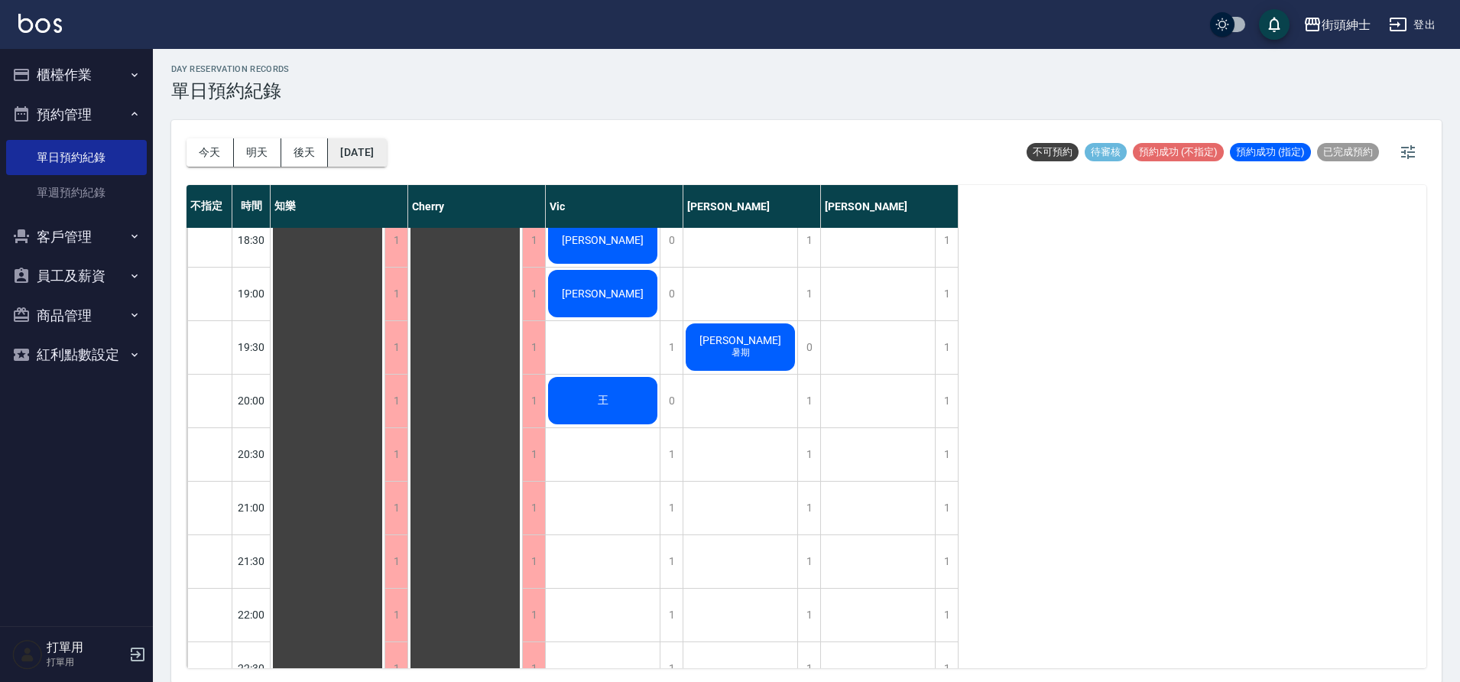
click at [383, 156] on button "2025/08/12" at bounding box center [357, 152] width 58 height 28
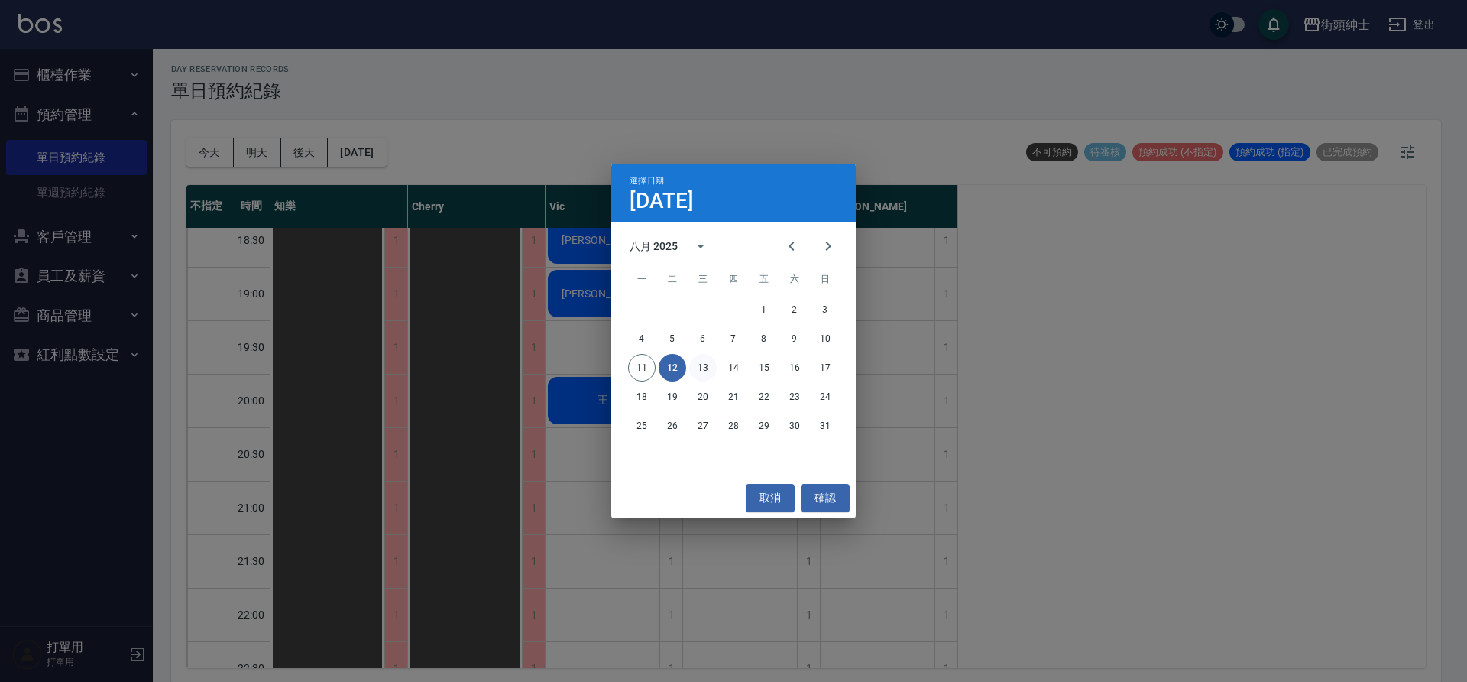
click at [710, 368] on button "13" at bounding box center [703, 368] width 28 height 28
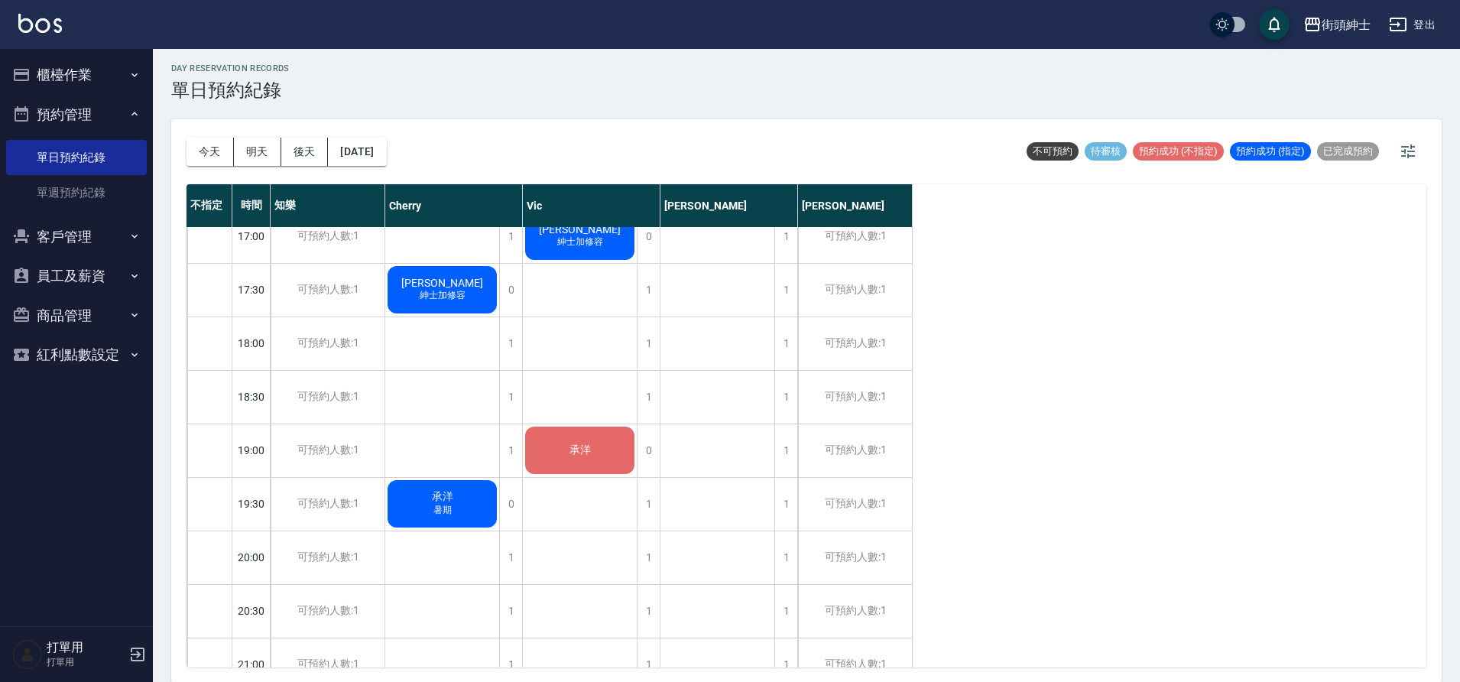
scroll to position [5, 0]
click at [365, 134] on div "今天 明天 後天 2025/08/13" at bounding box center [286, 150] width 200 height 65
click at [379, 154] on button "2025/08/13" at bounding box center [357, 151] width 58 height 28
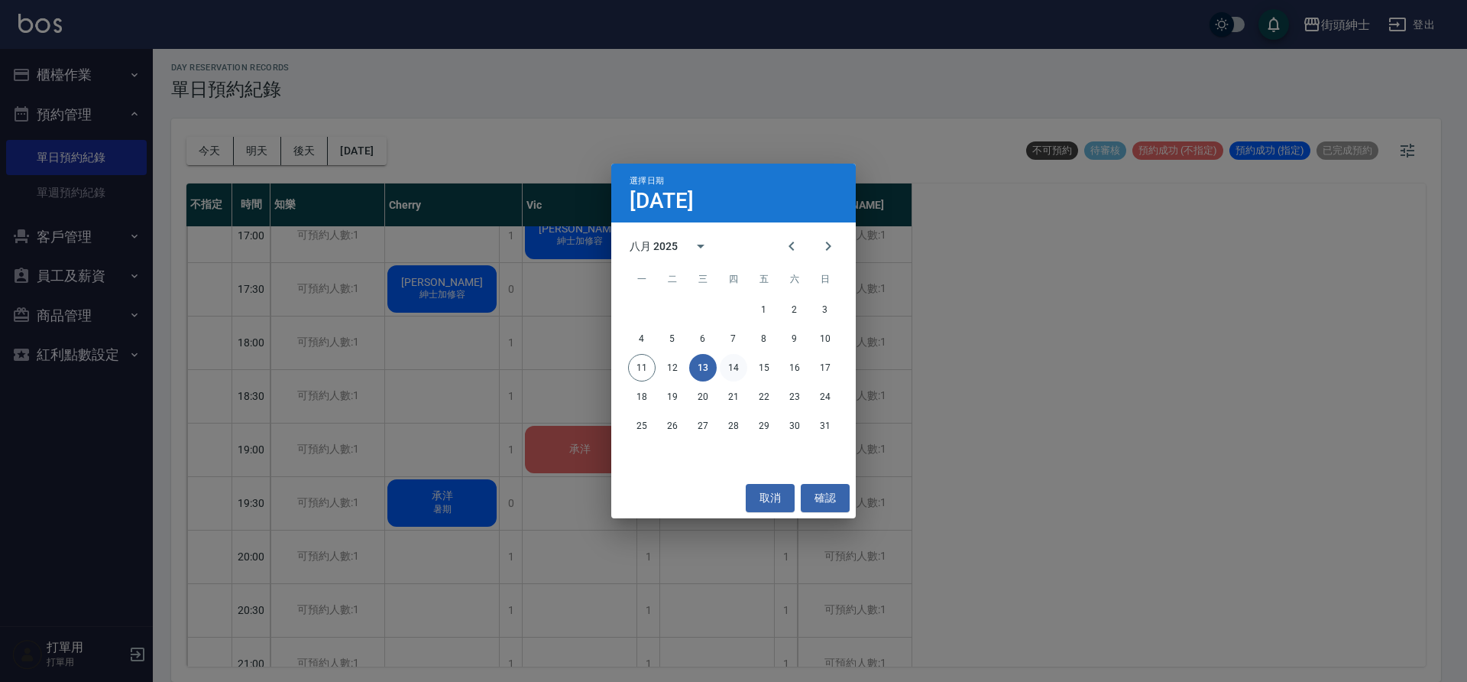
click at [737, 368] on button "14" at bounding box center [734, 368] width 28 height 28
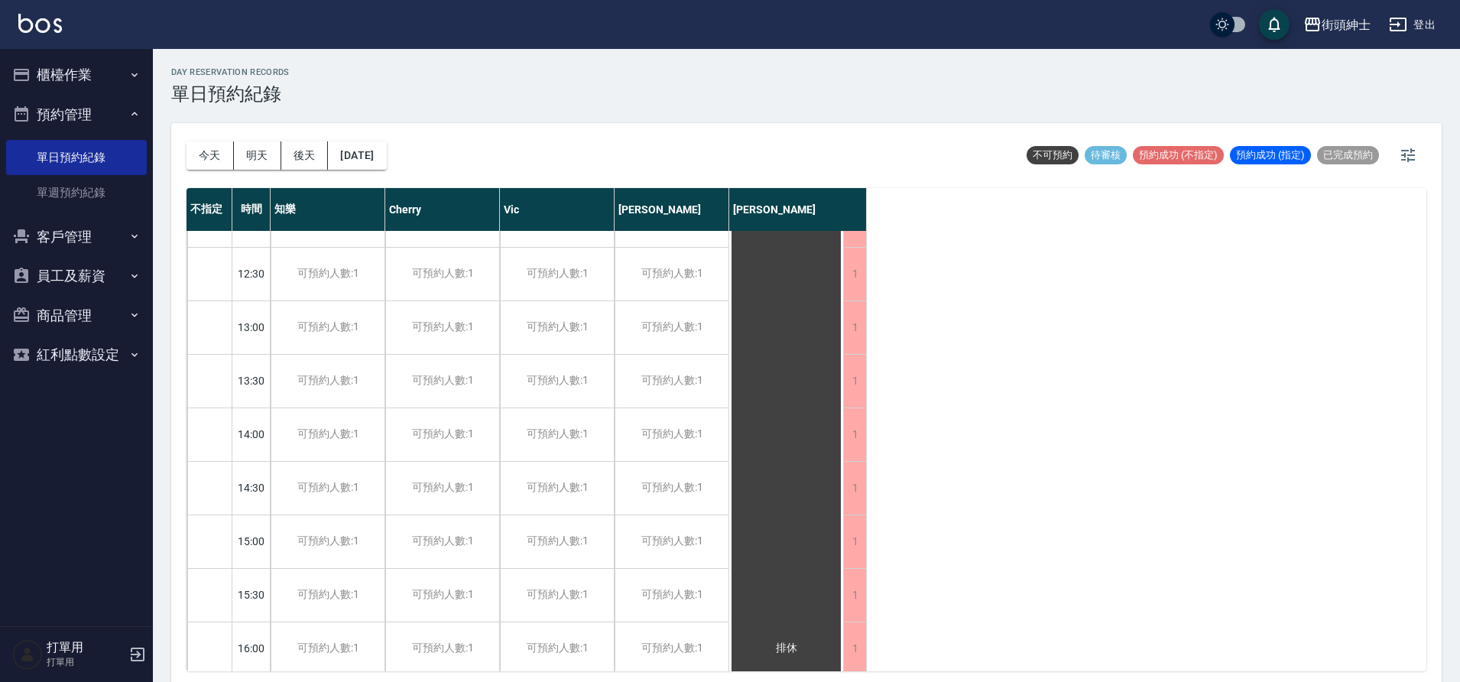
scroll to position [232, 0]
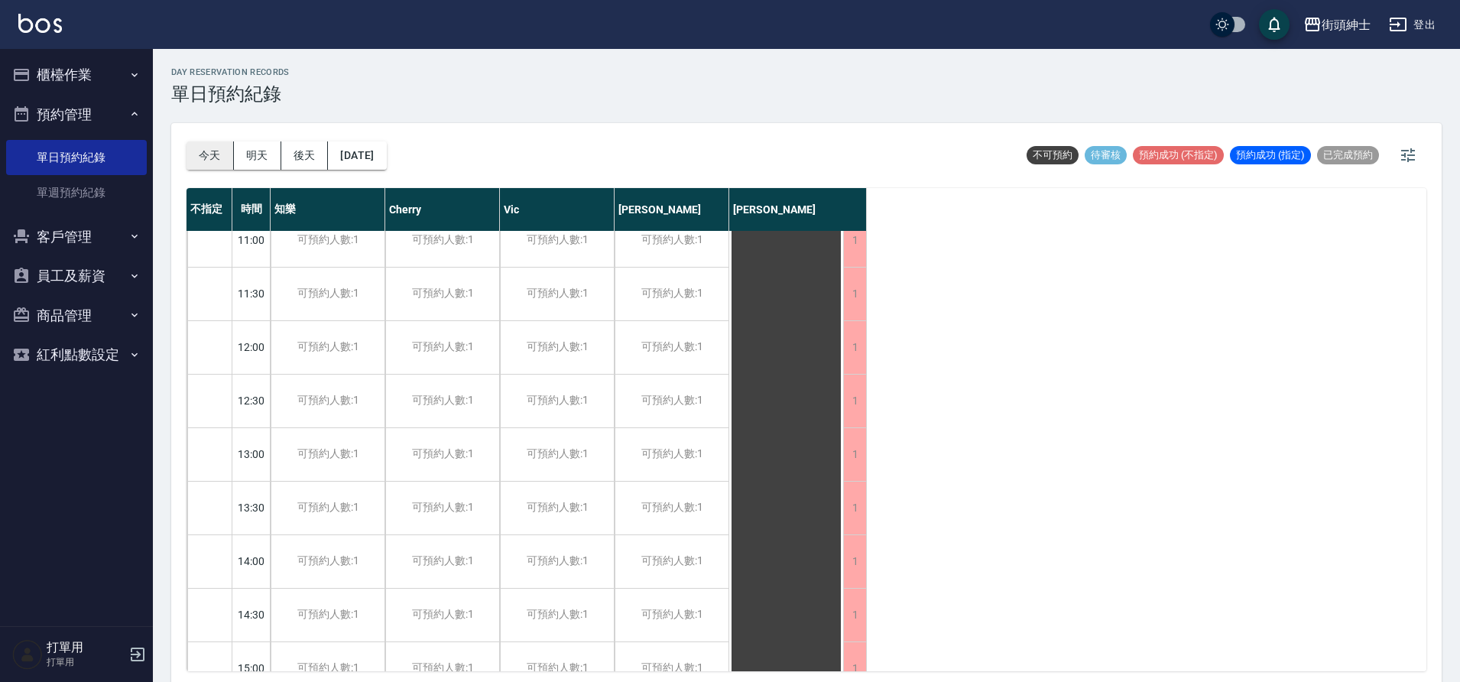
click at [191, 164] on button "今天" at bounding box center [209, 155] width 47 height 28
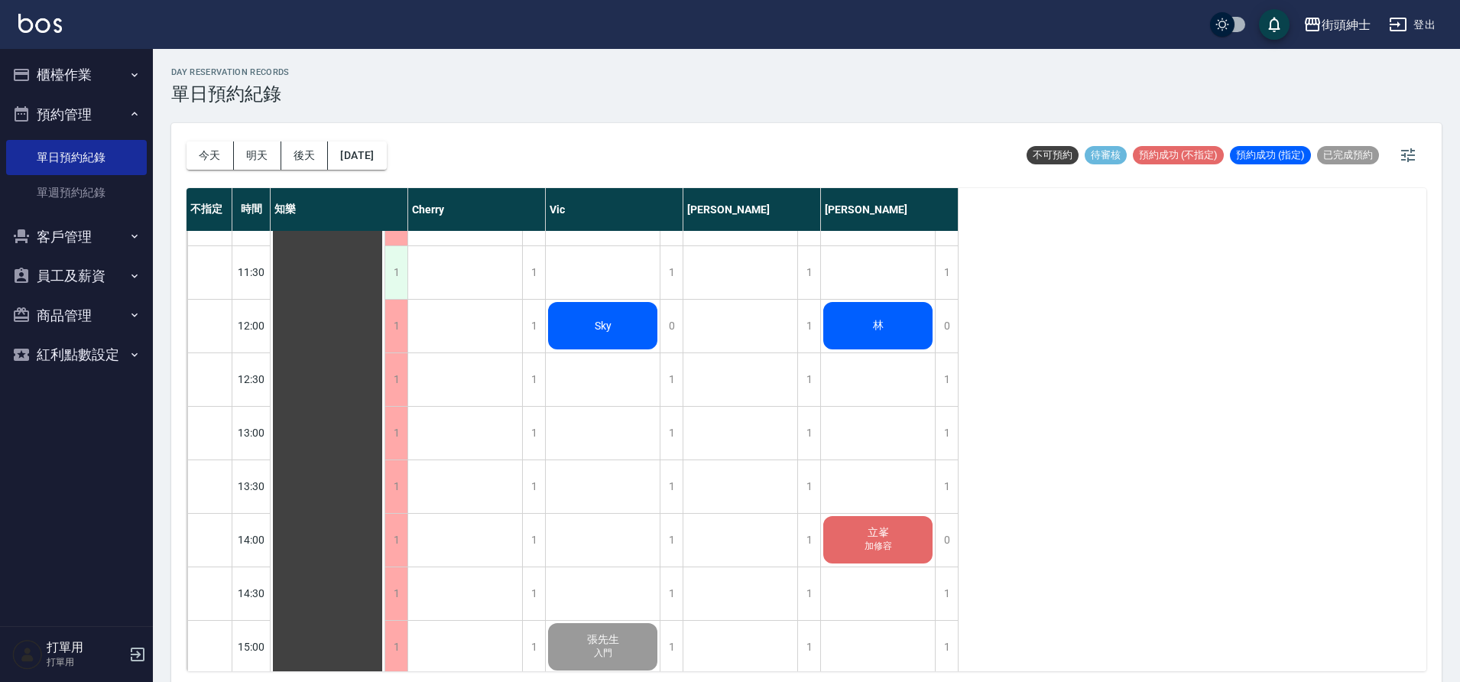
scroll to position [265, 0]
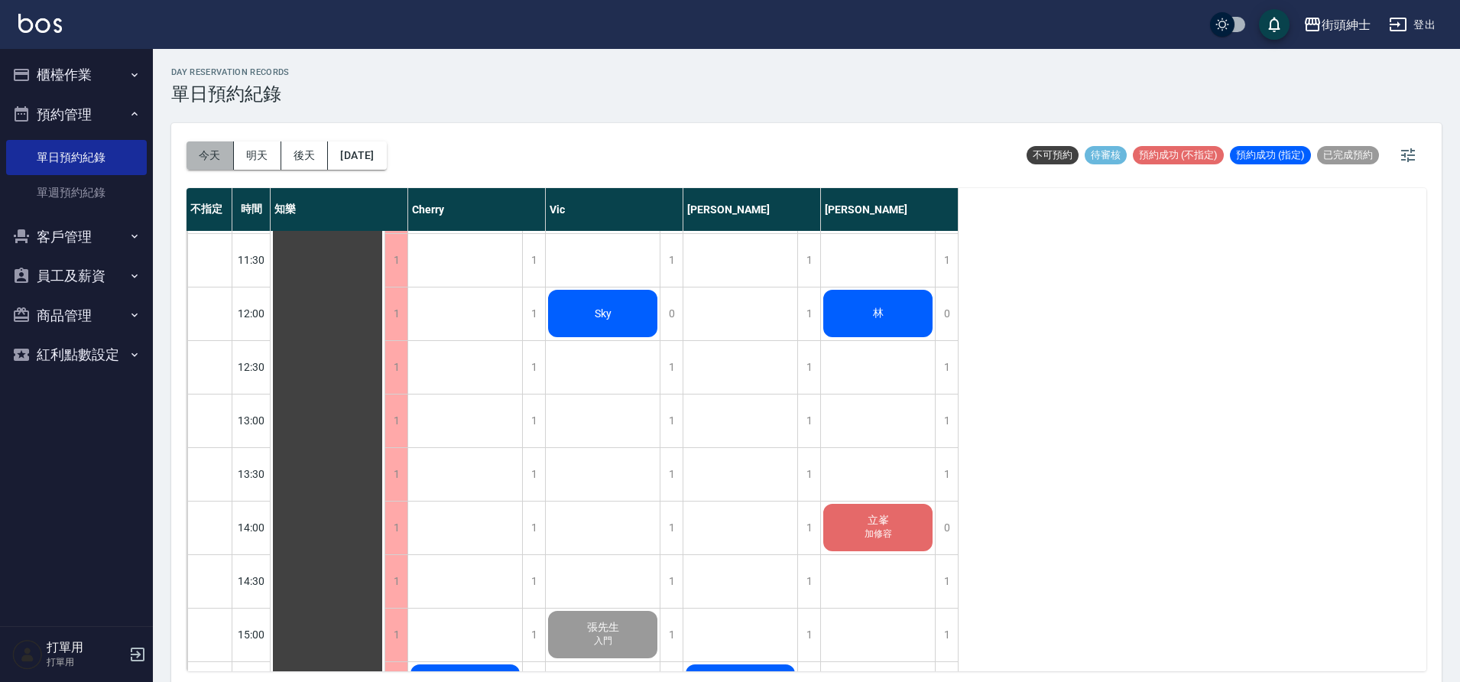
drag, startPoint x: 208, startPoint y: 157, endPoint x: 849, endPoint y: 299, distance: 656.8
click at [207, 157] on button "今天" at bounding box center [209, 155] width 47 height 28
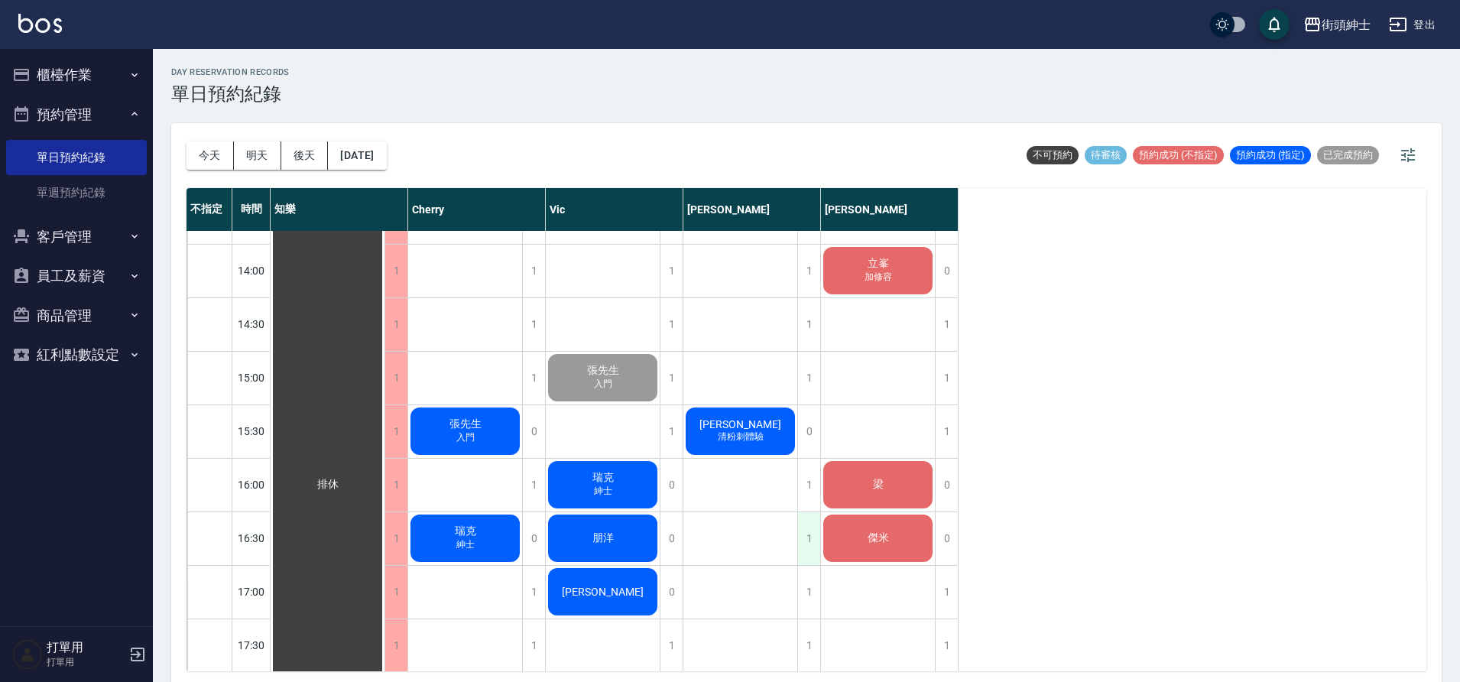
scroll to position [531, 0]
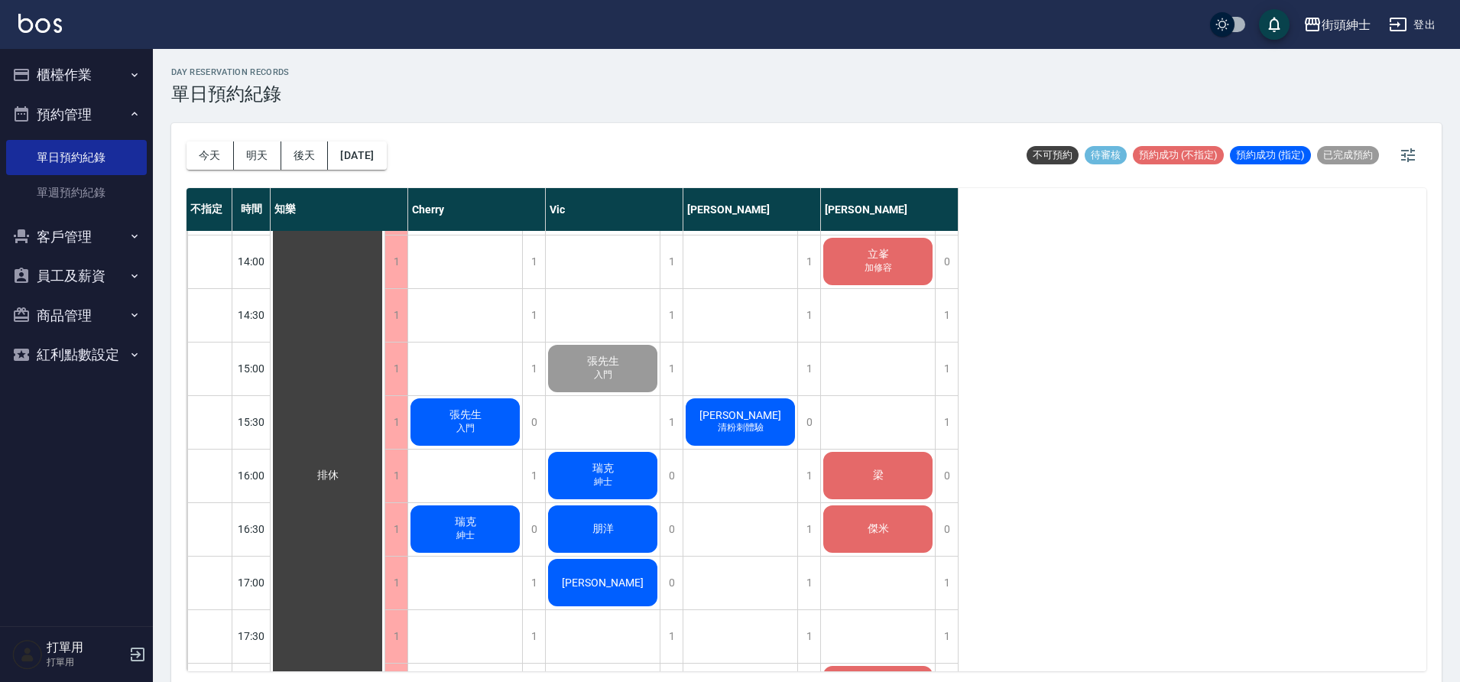
click at [342, 482] on span "傑米" at bounding box center [328, 476] width 28 height 14
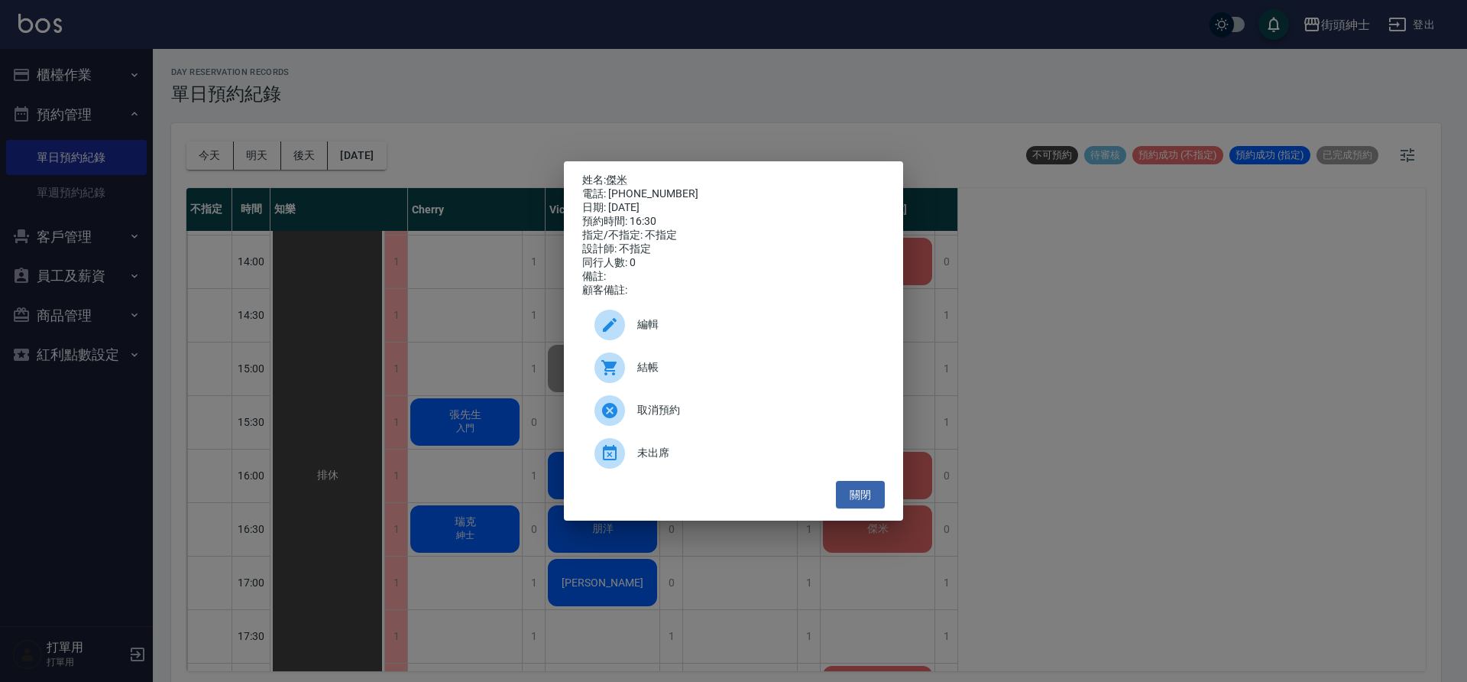
drag, startPoint x: 897, startPoint y: 511, endPoint x: 880, endPoint y: 482, distance: 33.6
click at [897, 511] on div "姓名: 傑米 電話: 0916522424 日期: 2025/08/11 預約時間: 16:30 指定/不指定: 不指定 設計師: 不指定 同行人數: 0 備…" at bounding box center [733, 341] width 339 height 360
drag, startPoint x: 853, startPoint y: 507, endPoint x: 849, endPoint y: 515, distance: 9.2
click at [849, 515] on div "姓名: 傑米 電話: 0916522424 日期: 2025/08/11 預約時間: 16:30 指定/不指定: 不指定 設計師: 不指定 同行人數: 0 備…" at bounding box center [733, 341] width 339 height 360
click at [850, 507] on button "關閉" at bounding box center [860, 495] width 49 height 28
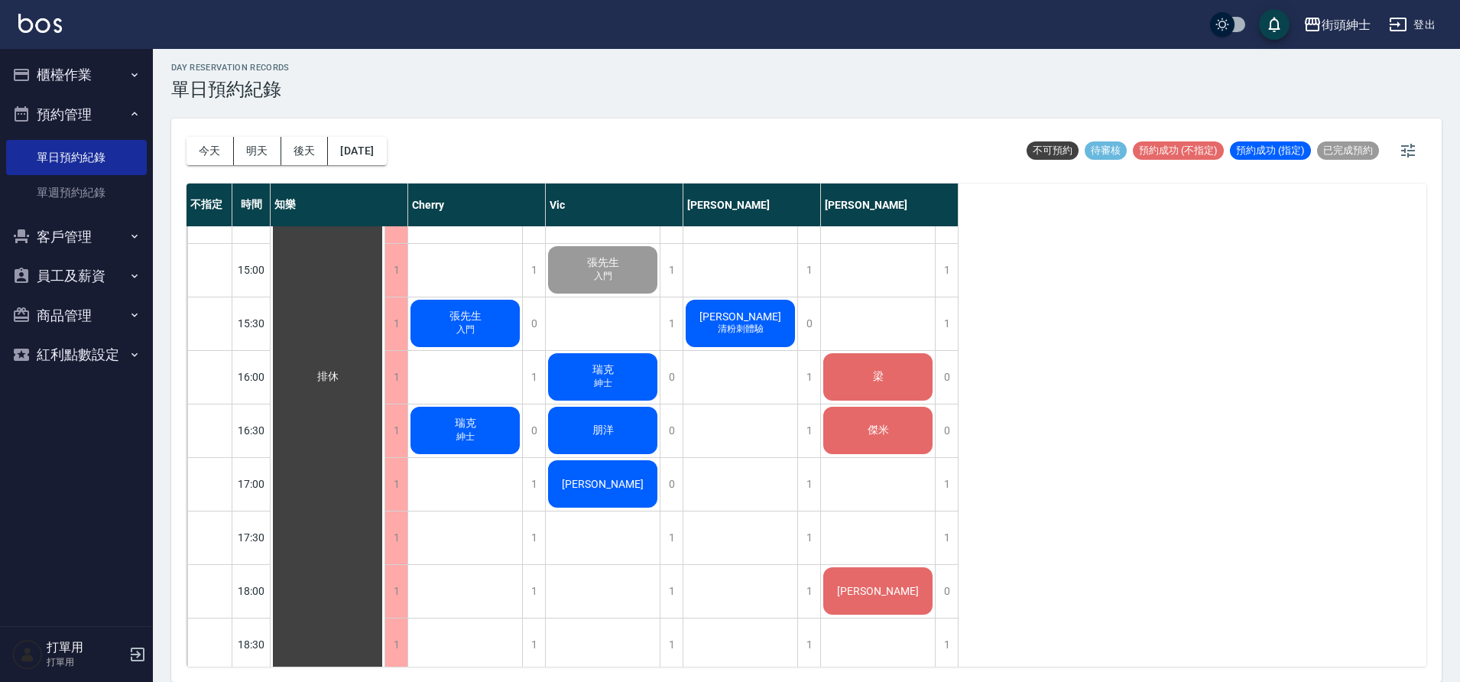
scroll to position [627, 0]
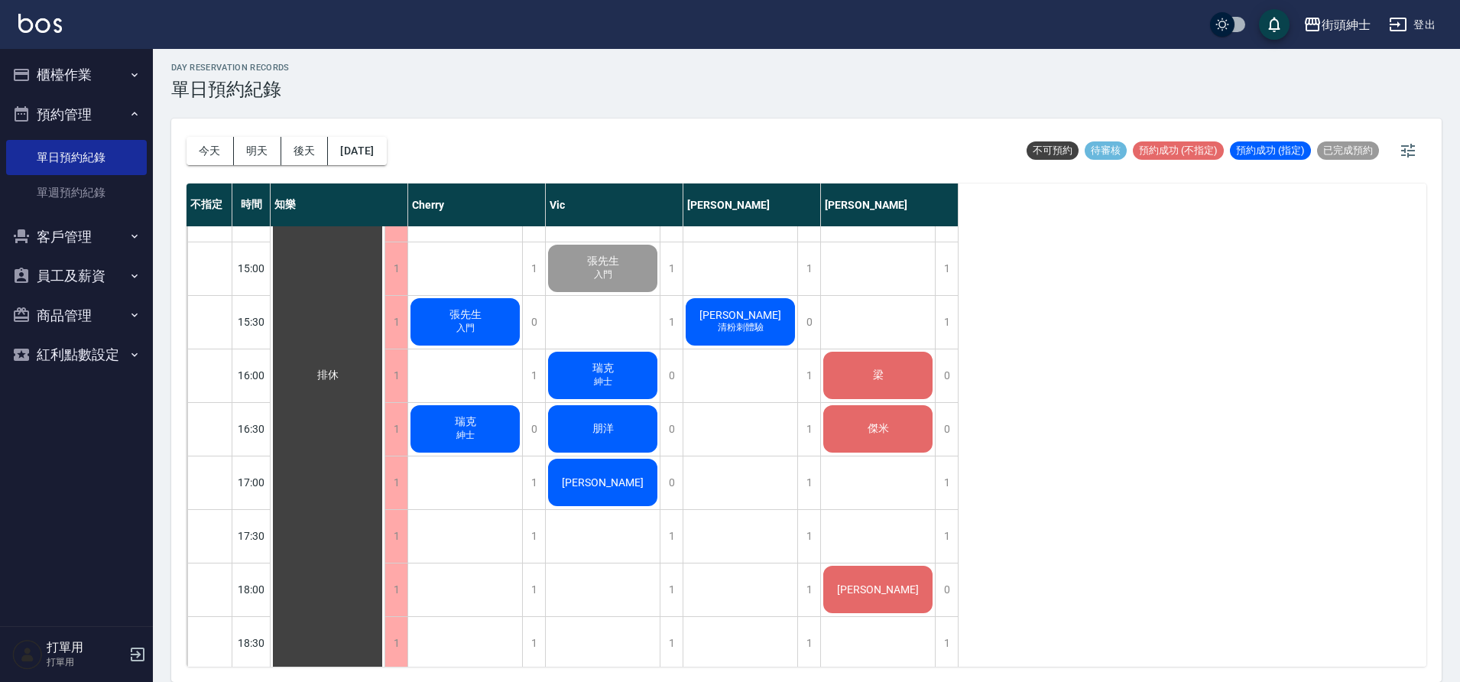
click at [384, 443] on div "朋洋" at bounding box center [328, 375] width 114 height 1550
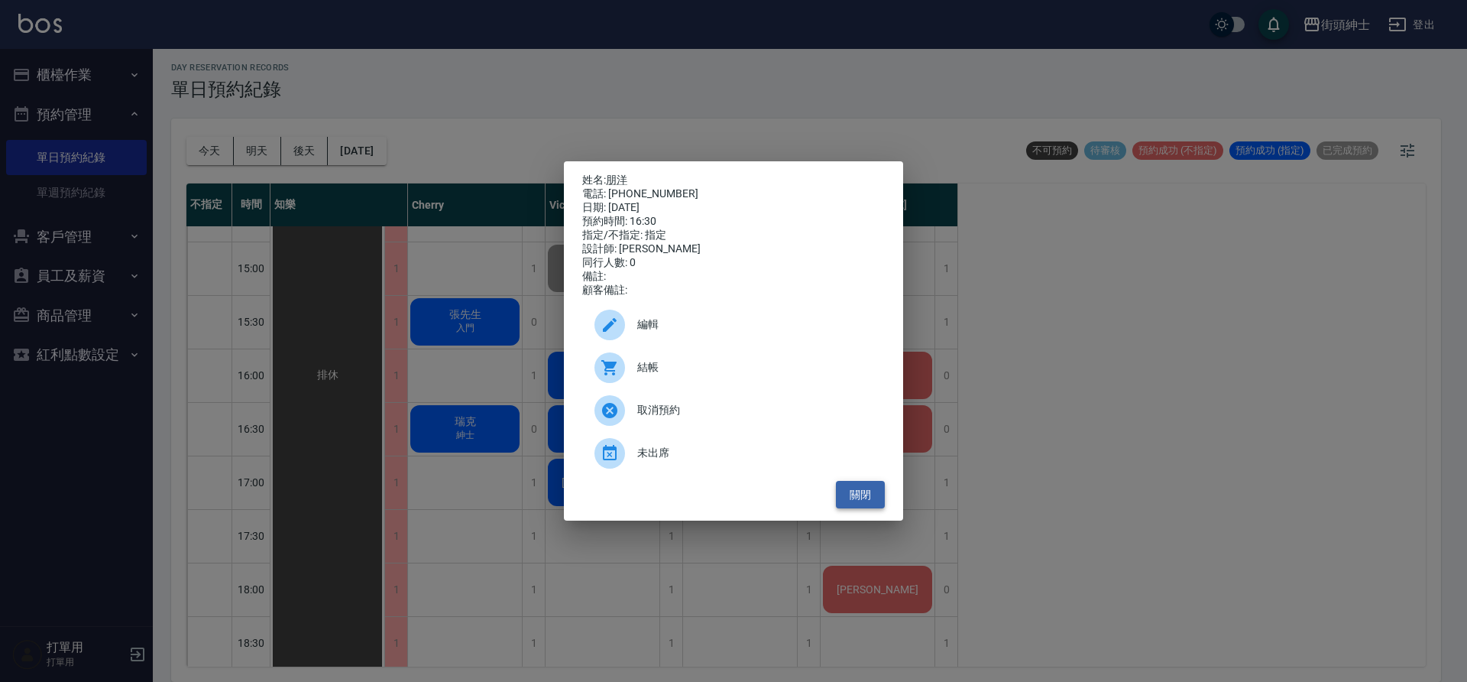
click at [856, 506] on button "關閉" at bounding box center [860, 495] width 49 height 28
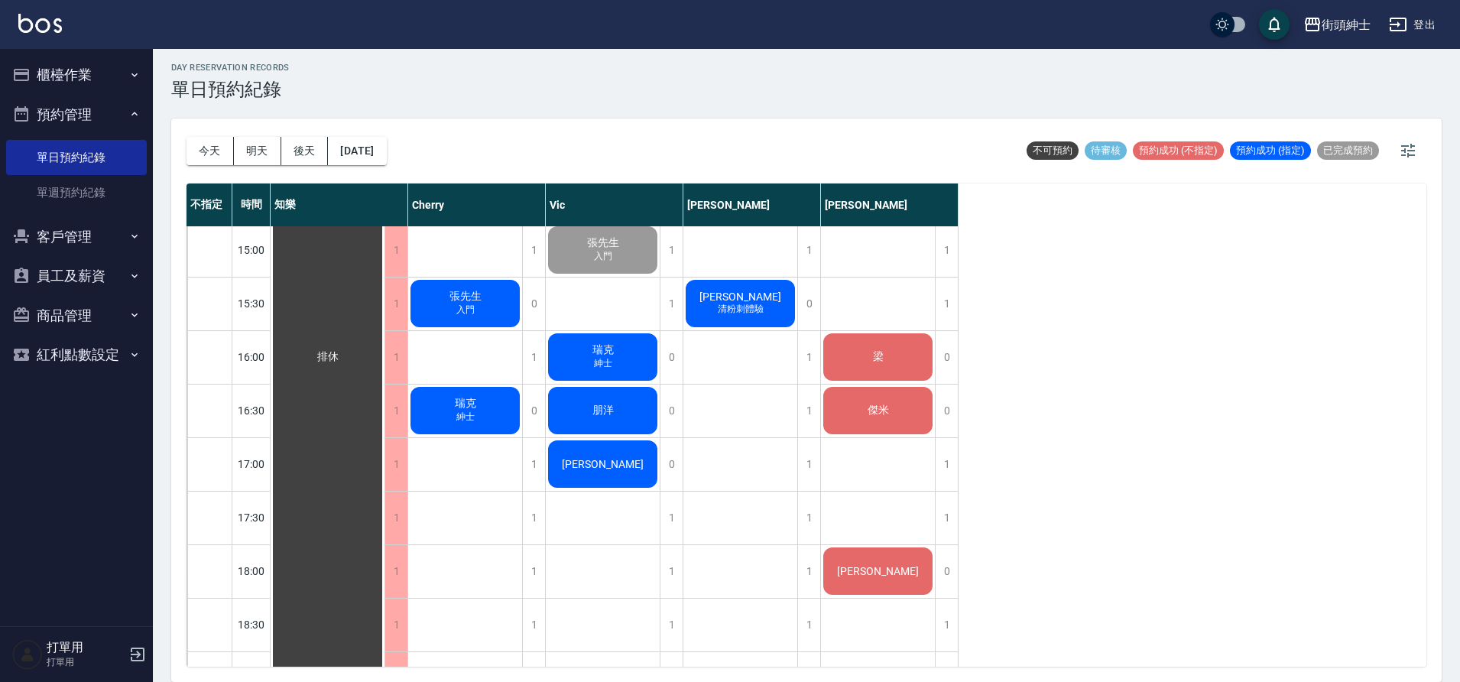
scroll to position [655, 0]
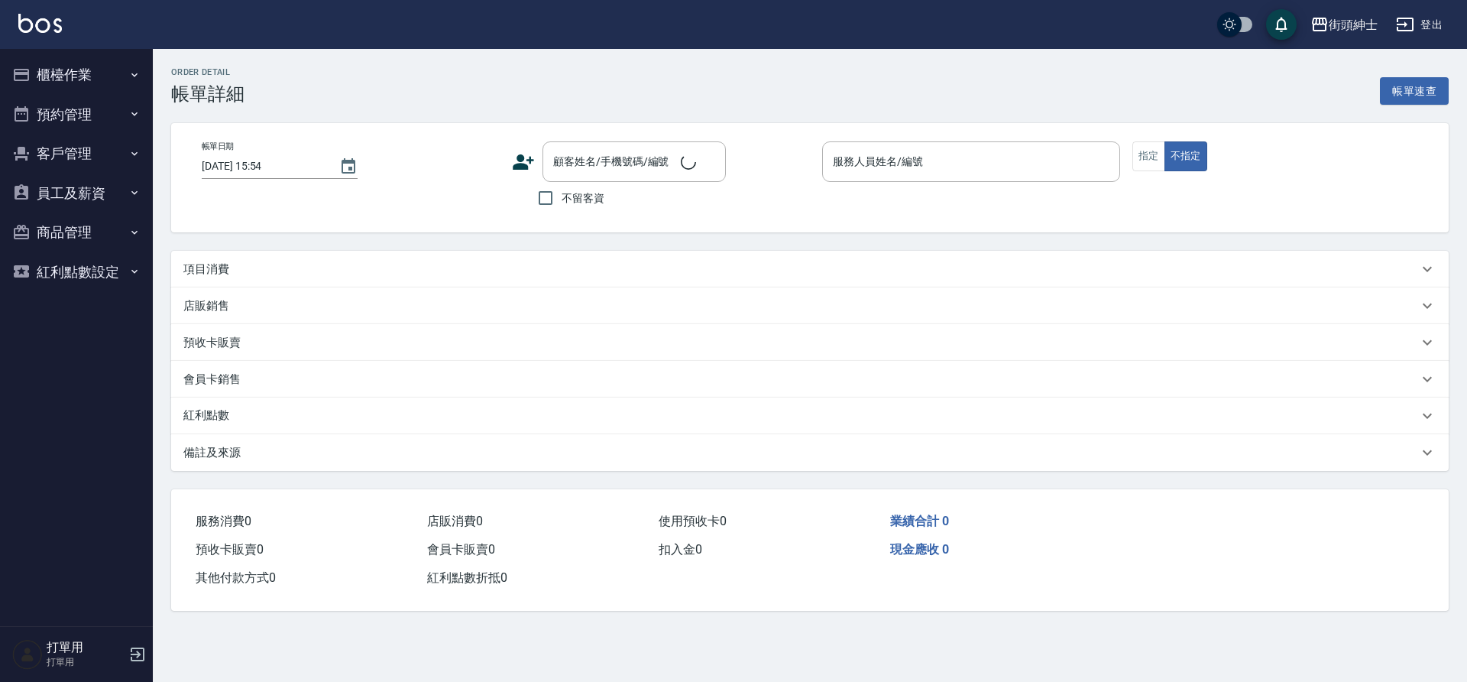
click at [300, 273] on div "項目消費" at bounding box center [800, 269] width 1235 height 16
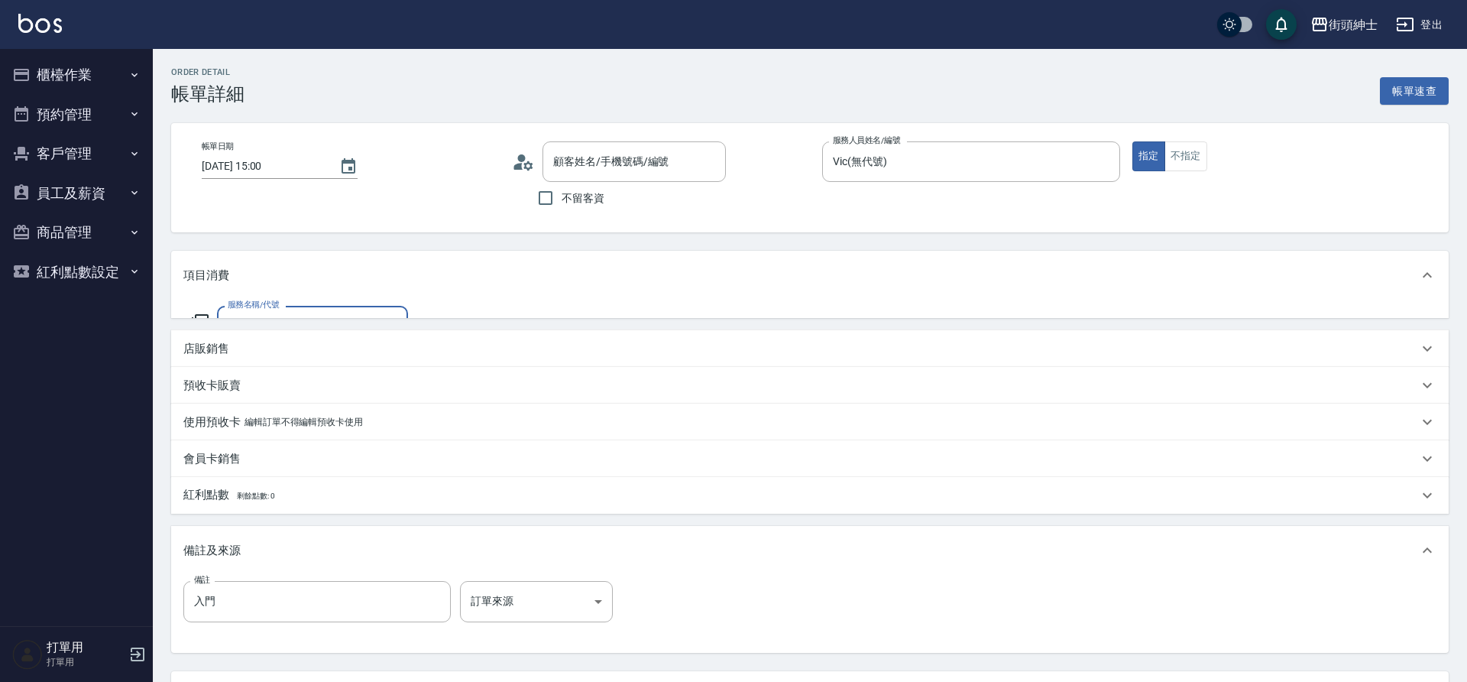
type input "[DATE] 15:00"
type input "Vic(無代號)"
type input "入門"
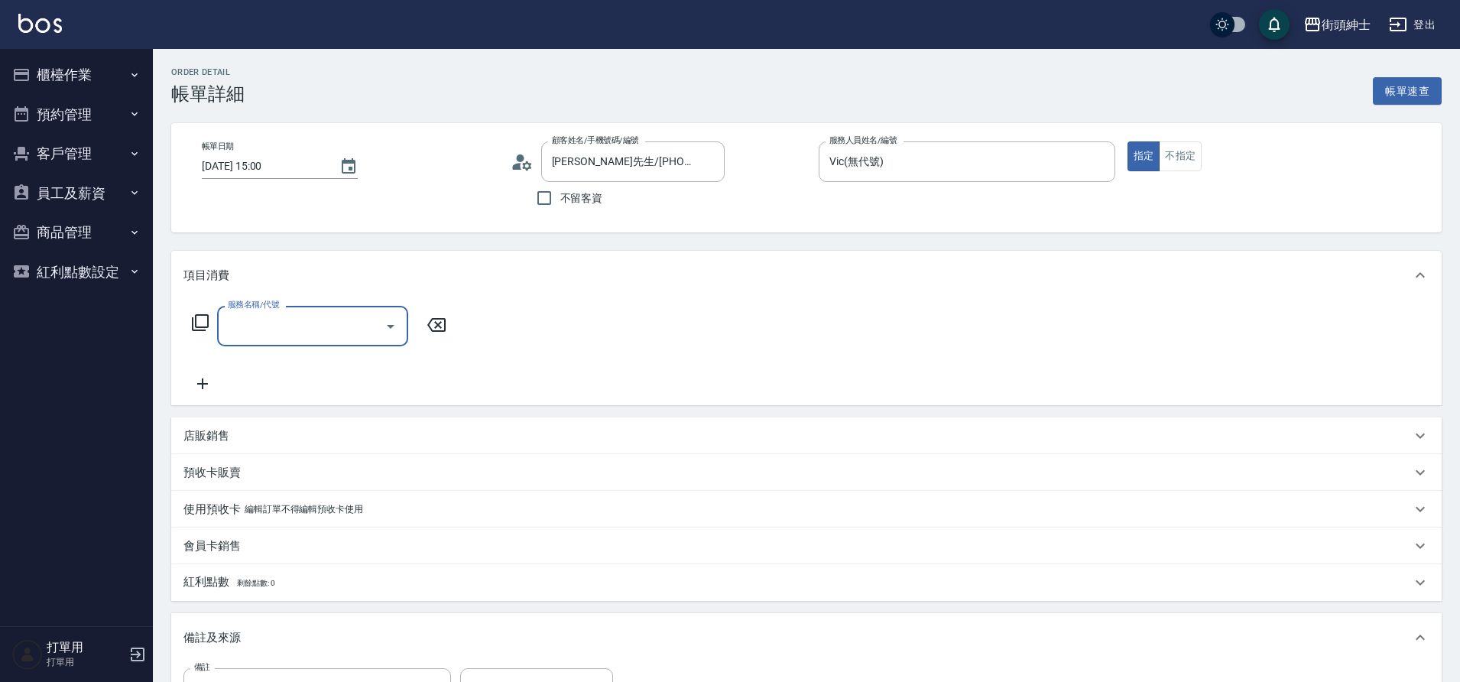
type input "[PERSON_NAME]先生/[PHONE_NUMBER]/null"
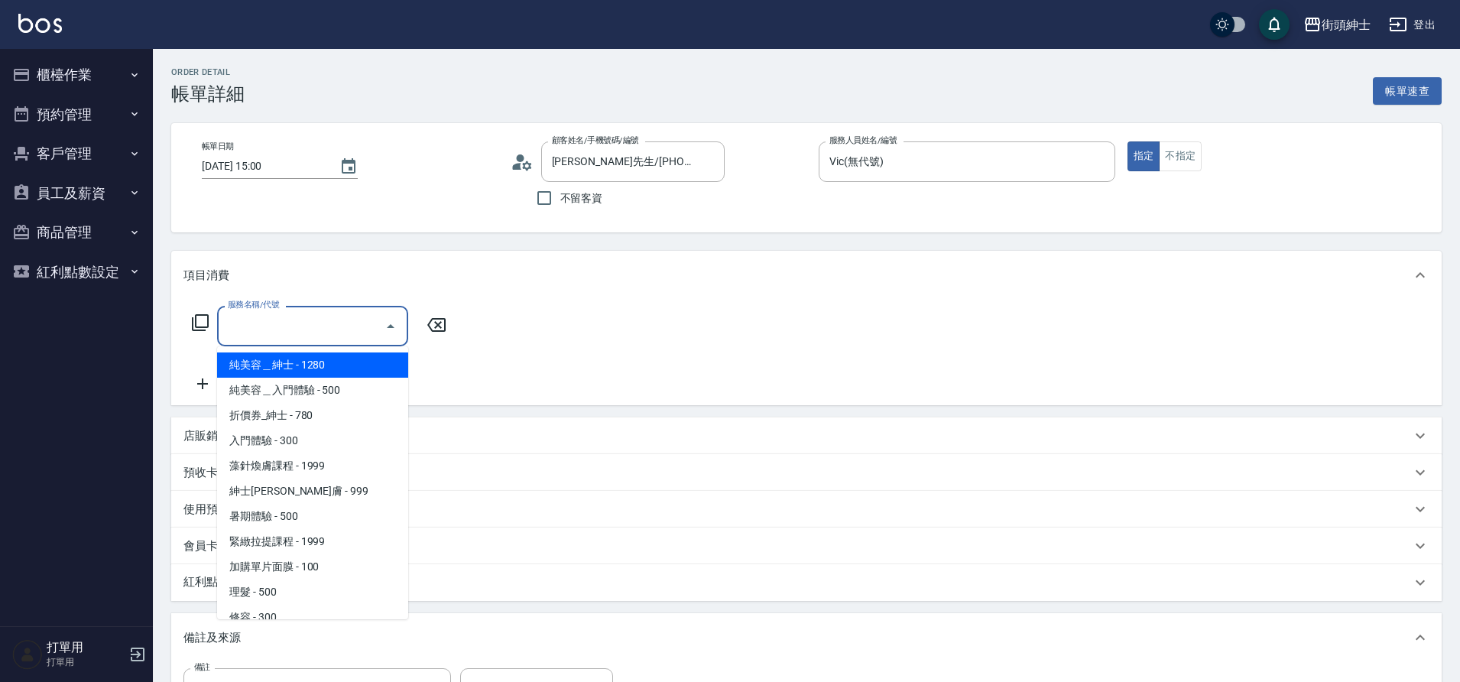
click at [321, 326] on input "服務名稱/代號" at bounding box center [301, 326] width 154 height 27
drag, startPoint x: 0, startPoint y: 0, endPoint x: 306, endPoint y: 589, distance: 664.2
click at [306, 589] on span "理髮 - 500" at bounding box center [312, 591] width 191 height 25
type input "理髮(A02)"
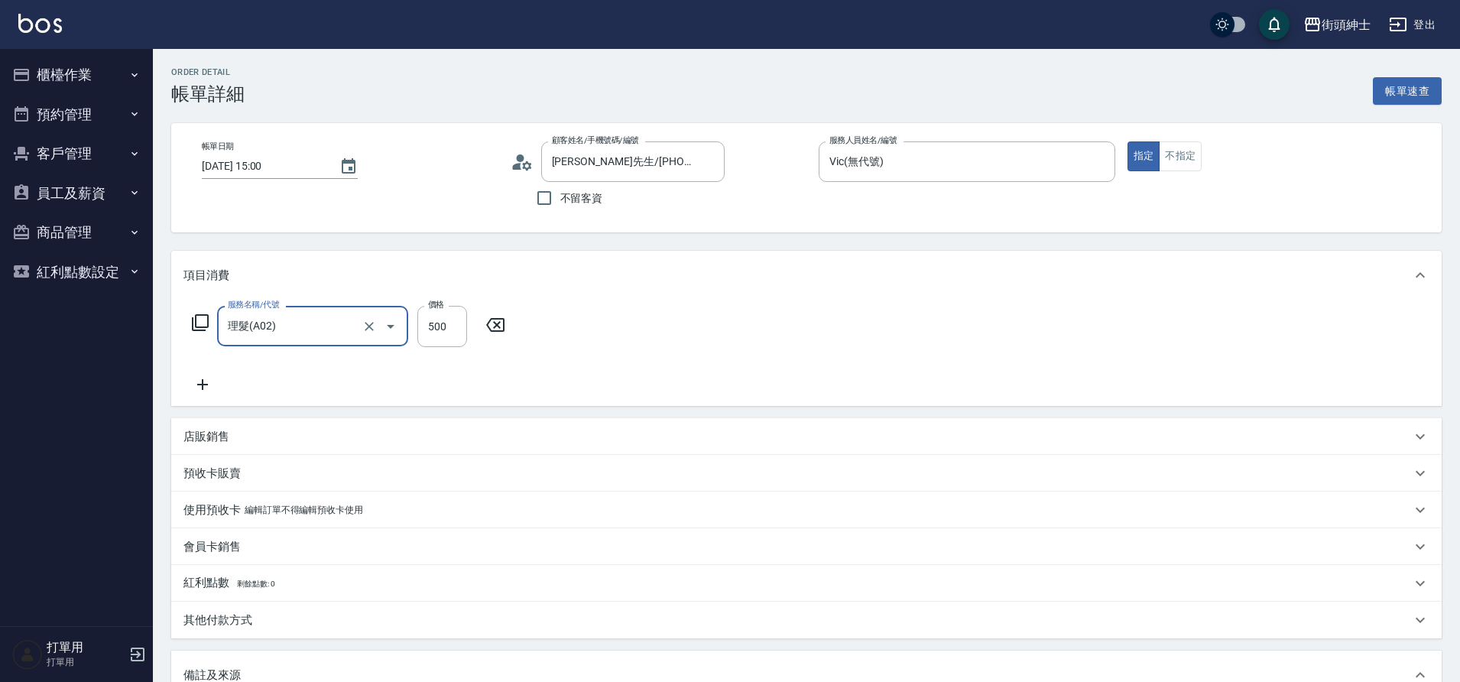
click at [228, 434] on p "店販銷售" at bounding box center [206, 437] width 46 height 16
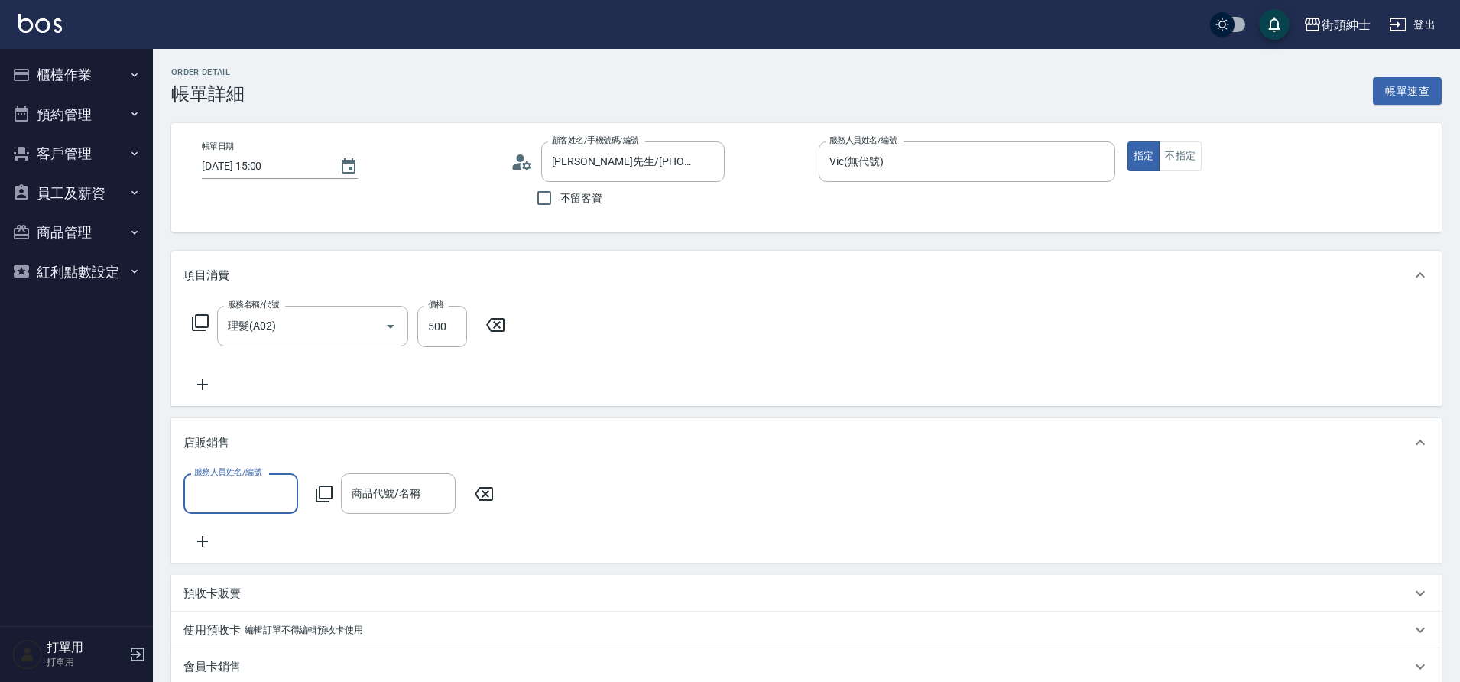
drag, startPoint x: 306, startPoint y: 589, endPoint x: 262, endPoint y: 478, distance: 120.1
click at [262, 478] on div "服務人員姓名/編號" at bounding box center [240, 493] width 115 height 41
drag, startPoint x: 262, startPoint y: 478, endPoint x: 244, endPoint y: 586, distance: 110.1
click at [244, 591] on span "Vic (無代號)" at bounding box center [223, 599] width 54 height 16
type input "Vic(無代號)"
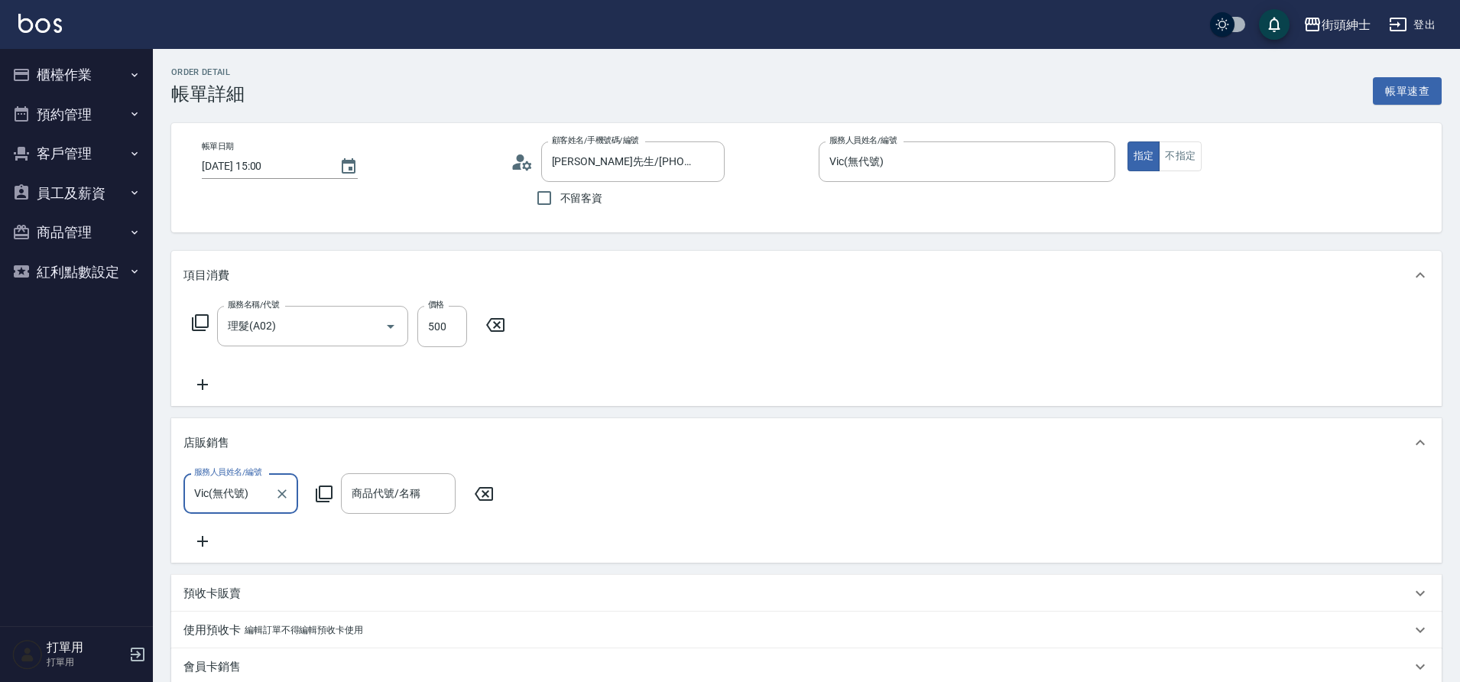
drag, startPoint x: 244, startPoint y: 586, endPoint x: 375, endPoint y: 489, distance: 163.4
click at [375, 489] on div "商品代號/名稱 商品代號/名稱" at bounding box center [398, 493] width 115 height 41
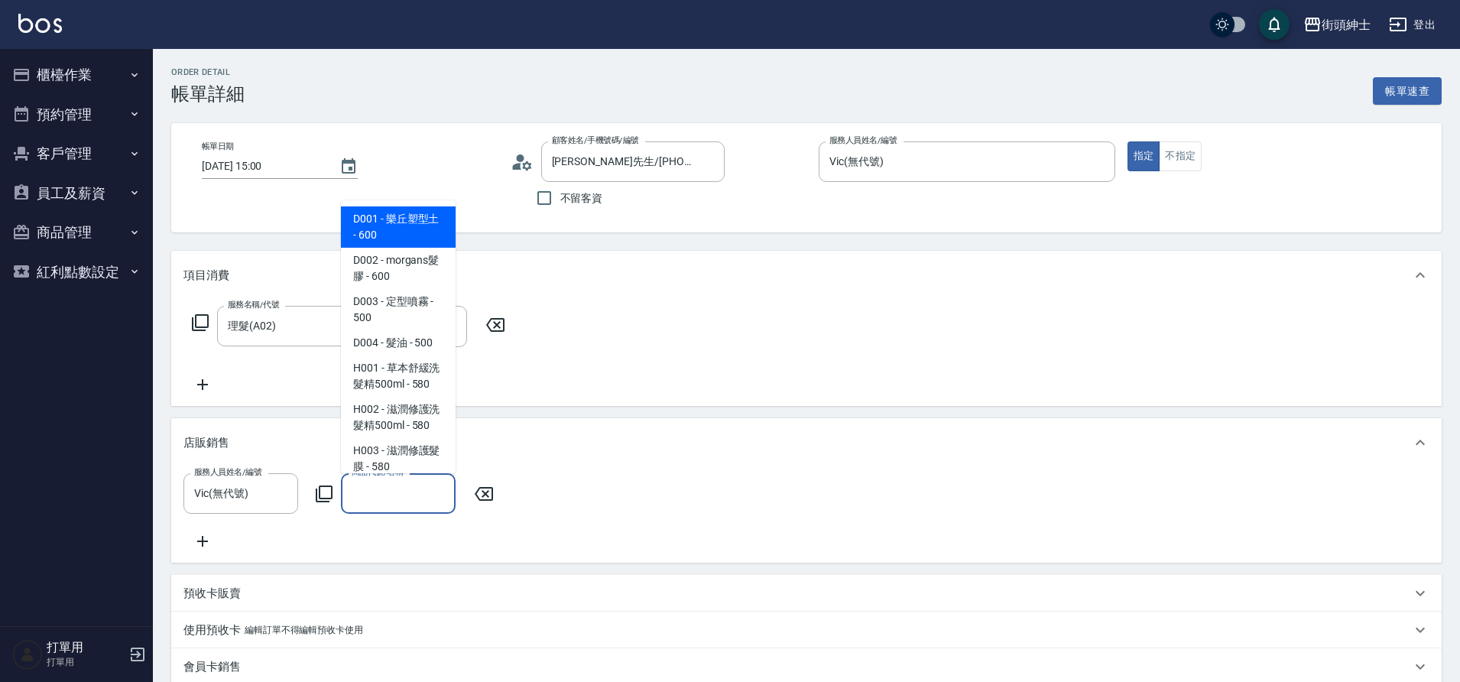
click at [428, 224] on span "D001 - 樂丘塑型土 - 600" at bounding box center [398, 226] width 115 height 41
type input "樂丘塑型土"
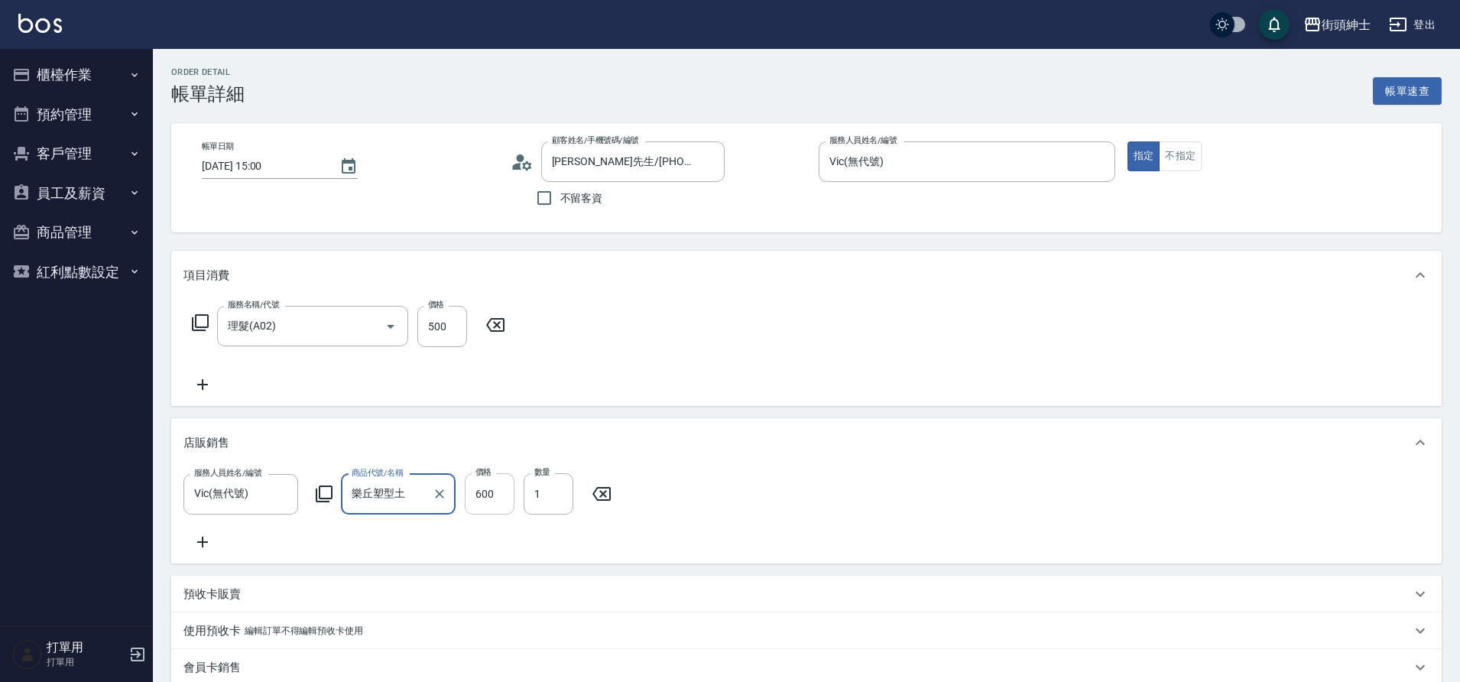
drag, startPoint x: 375, startPoint y: 489, endPoint x: 492, endPoint y: 492, distance: 117.0
click at [492, 492] on input "600" at bounding box center [490, 493] width 50 height 41
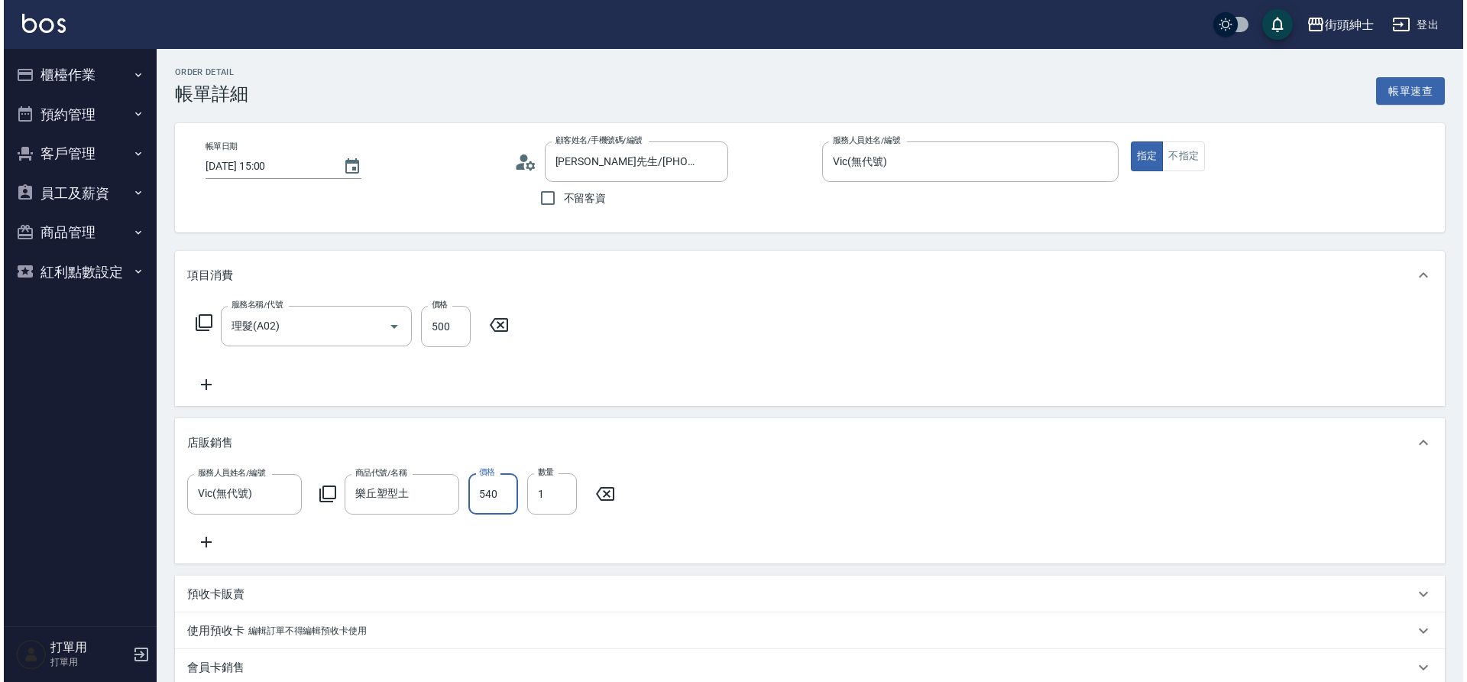
scroll to position [394, 0]
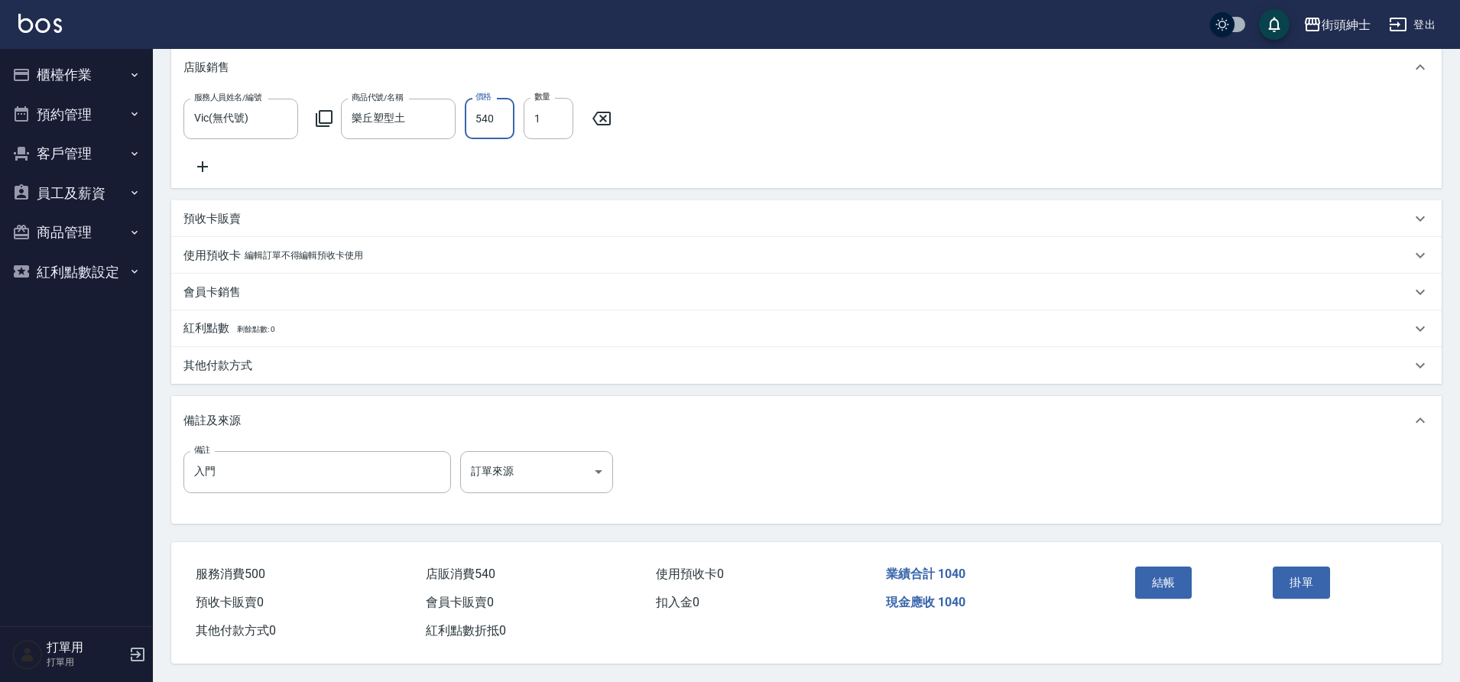
type input "540"
click at [1177, 573] on button "結帳" at bounding box center [1163, 582] width 57 height 32
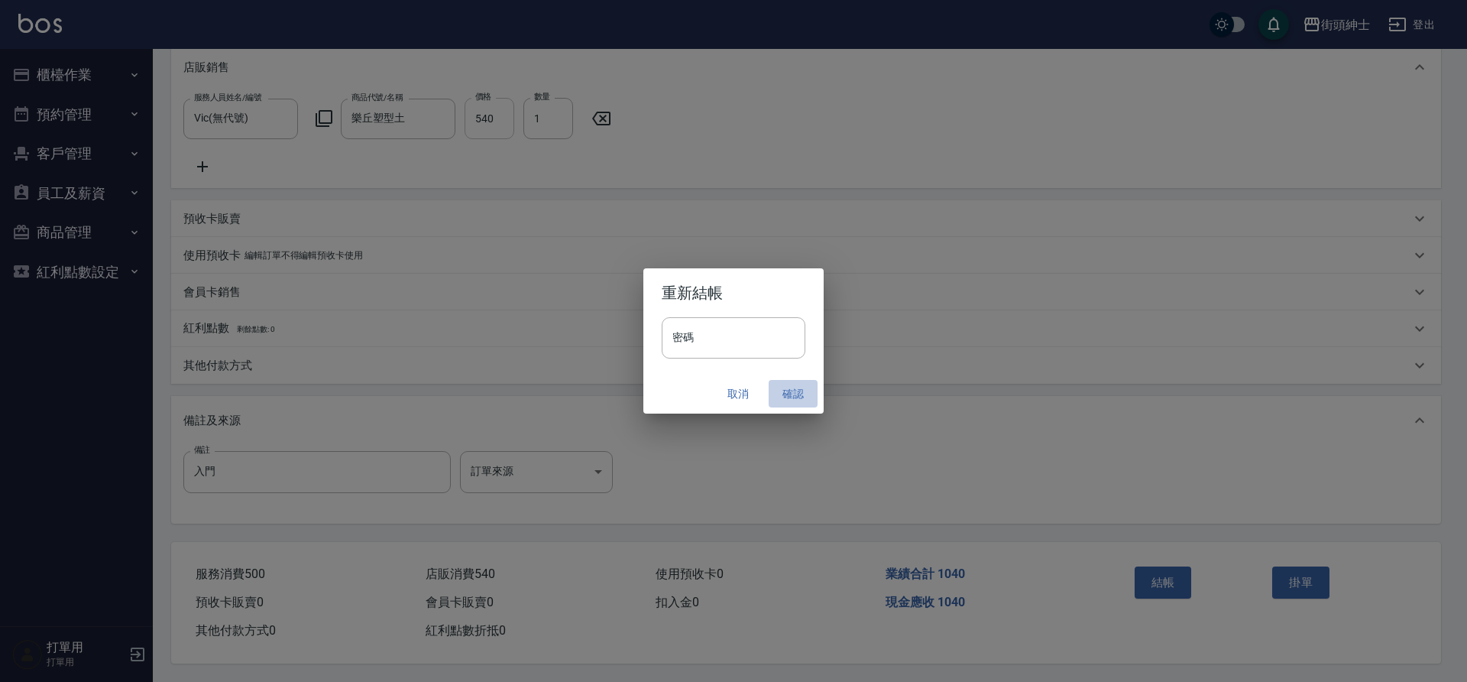
click at [785, 400] on button "確認" at bounding box center [793, 394] width 49 height 28
